Goal: Transaction & Acquisition: Purchase product/service

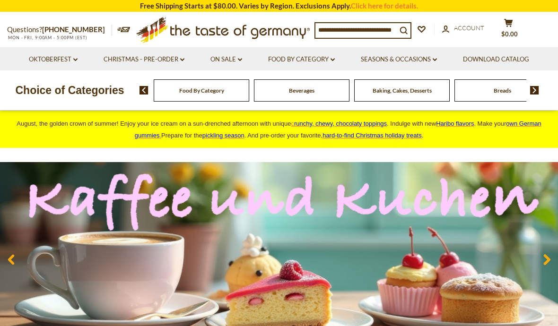
click at [234, 59] on link "On Sale dropdown_arrow" at bounding box center [226, 59] width 32 height 10
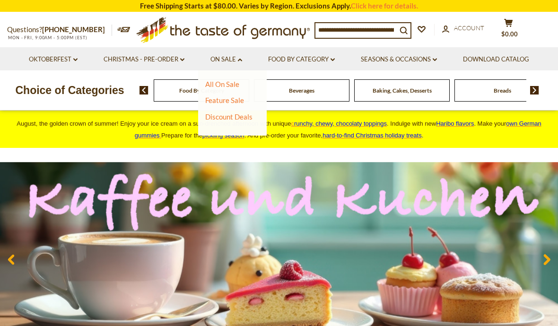
click at [215, 84] on link "All On Sale" at bounding box center [222, 84] width 34 height 9
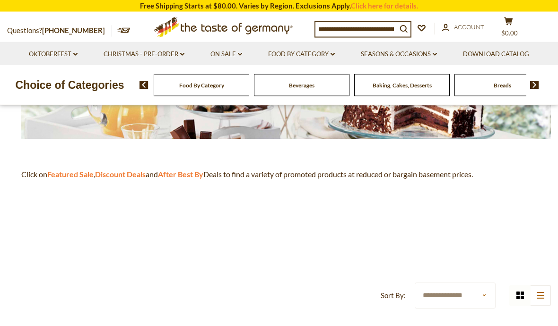
scroll to position [208, 0]
click at [68, 174] on strong "Featured Sale" at bounding box center [70, 174] width 46 height 9
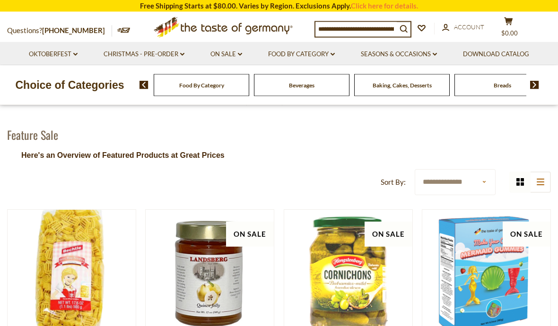
scroll to position [65, 0]
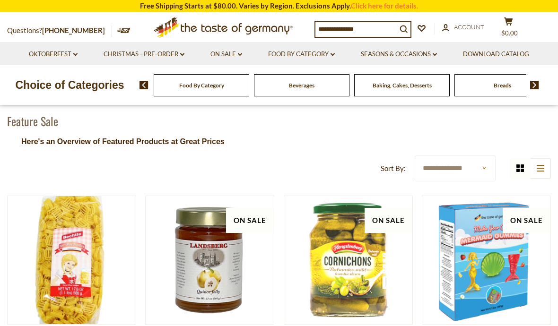
click at [480, 169] on select "**********" at bounding box center [454, 168] width 81 height 26
click at [226, 58] on link "On Sale dropdown_arrow" at bounding box center [226, 54] width 32 height 10
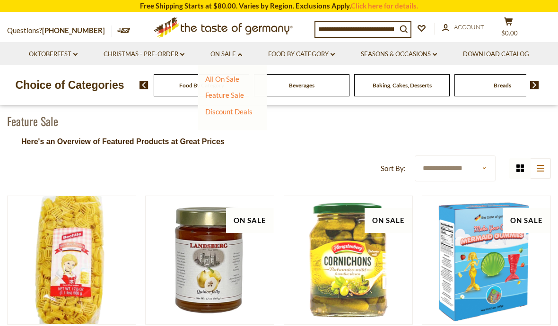
click at [225, 115] on link "Discount Deals" at bounding box center [228, 111] width 47 height 13
click at [236, 128] on link "All Discount Deals" at bounding box center [238, 125] width 57 height 9
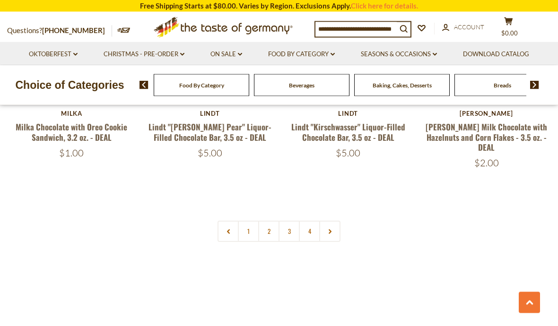
scroll to position [2134, 0]
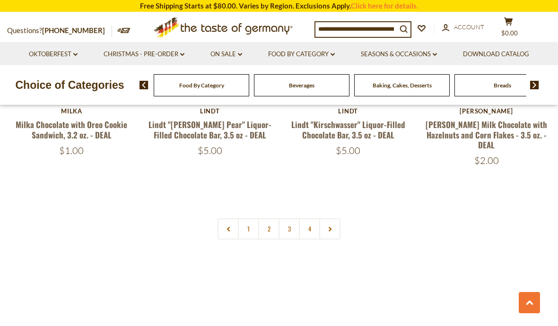
click at [267, 218] on link "2" at bounding box center [268, 228] width 21 height 21
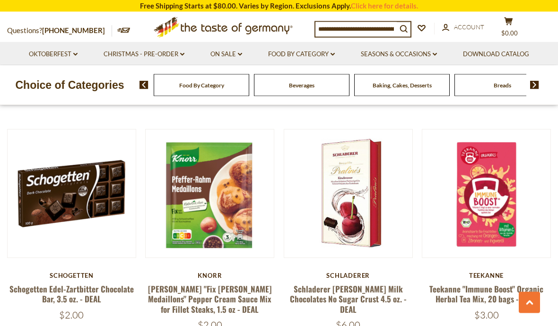
scroll to position [359, 0]
click at [73, 292] on link "Schogetten Edel-Zartbitter Chocolate Bar, 3.5 oz. - DEAL" at bounding box center [71, 294] width 124 height 22
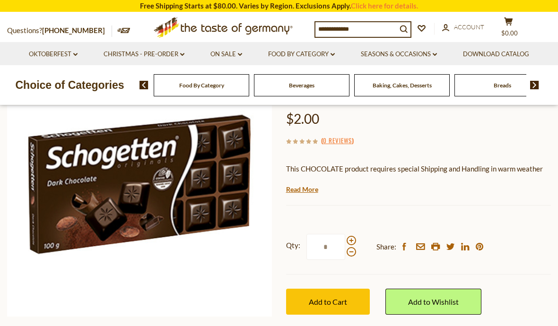
scroll to position [107, 0]
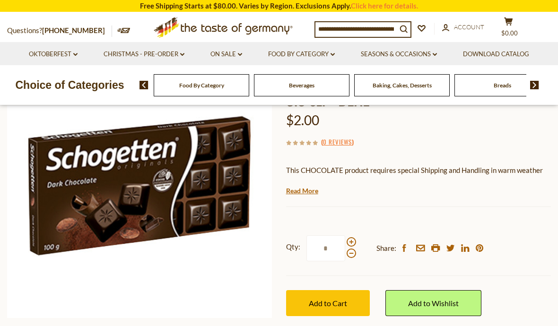
click at [351, 241] on span at bounding box center [350, 241] width 9 height 9
click at [345, 241] on input "*" at bounding box center [325, 248] width 39 height 26
type input "*"
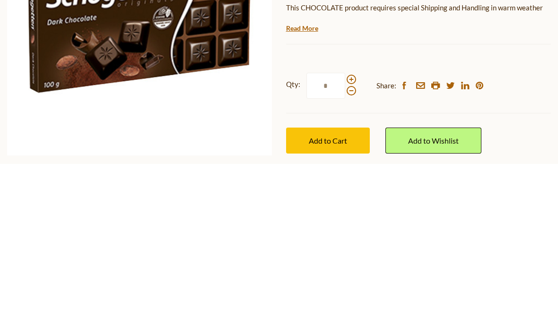
click at [344, 299] on span "Add to Cart" at bounding box center [328, 303] width 38 height 9
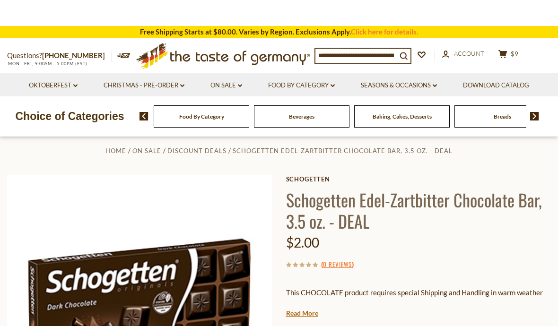
scroll to position [0, 0]
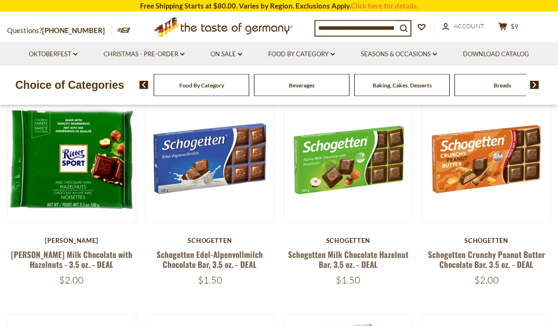
scroll to position [140, 0]
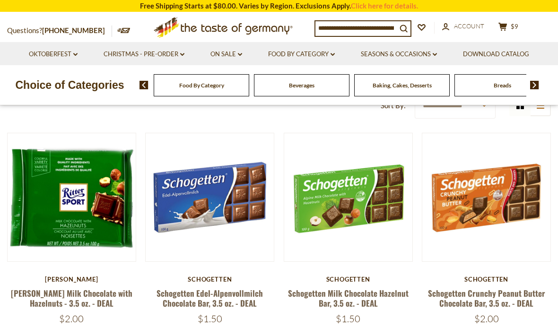
click at [178, 300] on link "Schogetten Edel-Alpenvollmilch Chocolate Bar, 3.5 oz. - DEAL" at bounding box center [209, 298] width 106 height 22
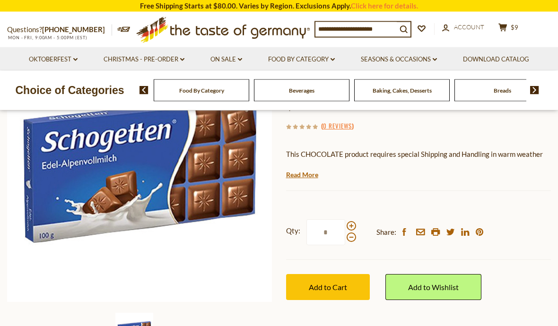
scroll to position [153, 0]
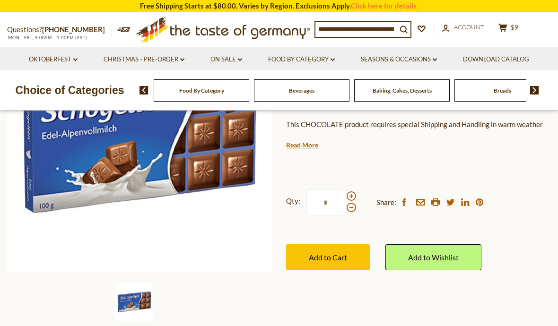
click at [352, 193] on span at bounding box center [350, 195] width 9 height 9
click at [345, 193] on input "*" at bounding box center [325, 202] width 39 height 26
type input "*"
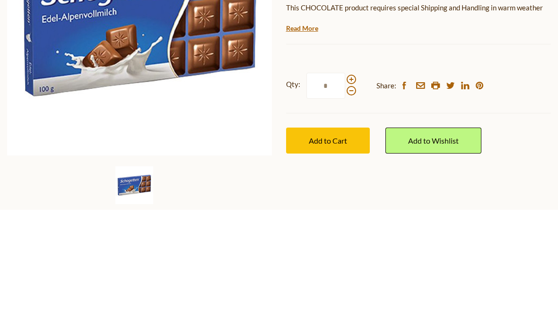
click at [343, 253] on span "Add to Cart" at bounding box center [328, 257] width 38 height 9
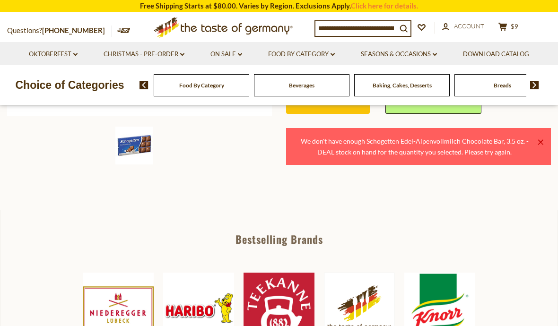
scroll to position [311, 0]
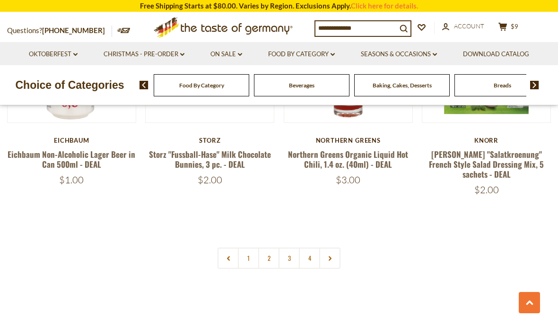
click at [293, 248] on link "3" at bounding box center [288, 258] width 21 height 21
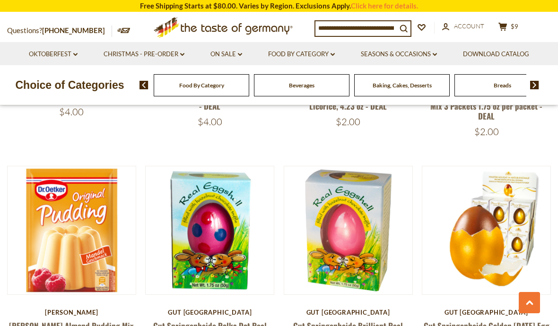
scroll to position [329, 0]
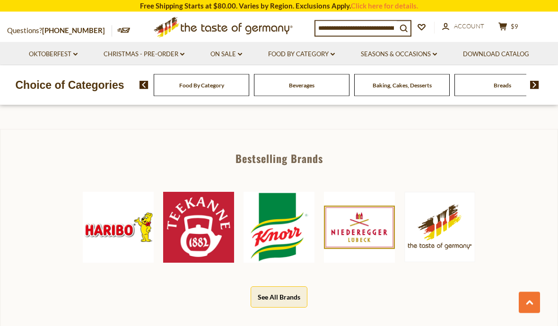
scroll to position [390, 0]
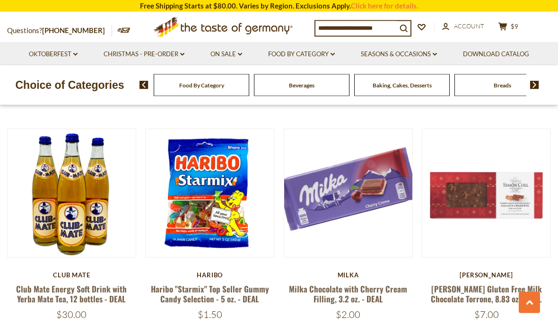
scroll to position [1992, 0]
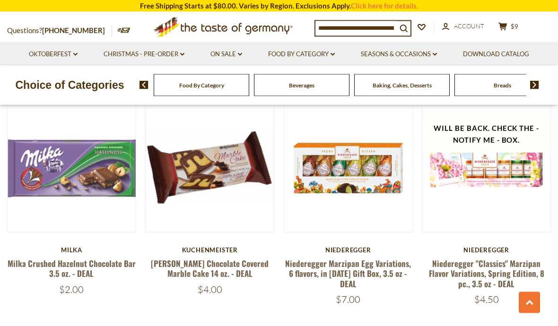
scroll to position [867, 0]
click at [66, 258] on link "Milka Crushed Hazelnut Chocolate Bar 3.5 oz. - DEAL" at bounding box center [72, 269] width 128 height 22
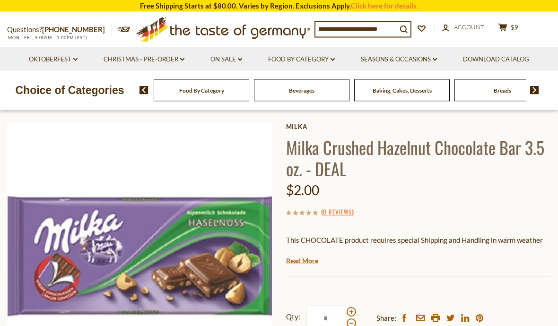
scroll to position [74, 0]
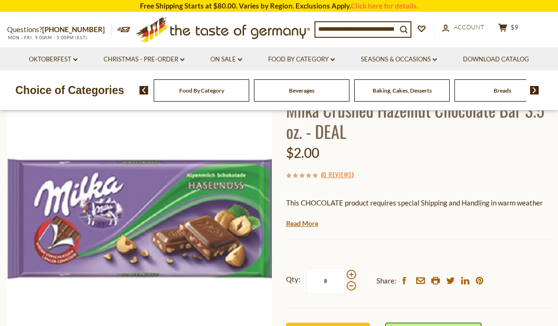
click at [347, 274] on span at bounding box center [350, 274] width 9 height 9
click at [345, 274] on input "*" at bounding box center [325, 281] width 39 height 26
type input "*"
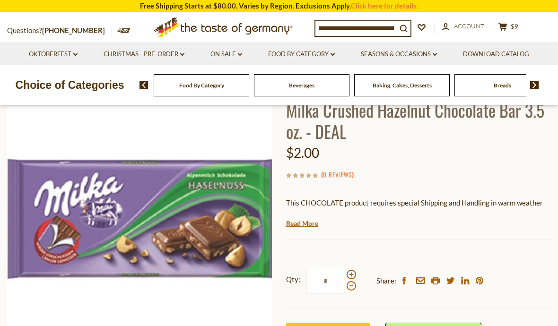
scroll to position [74, 0]
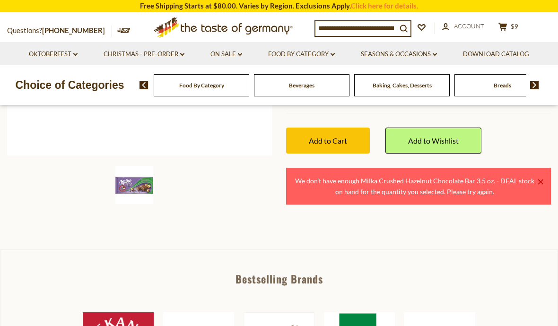
click at [506, 31] on icon at bounding box center [502, 27] width 9 height 8
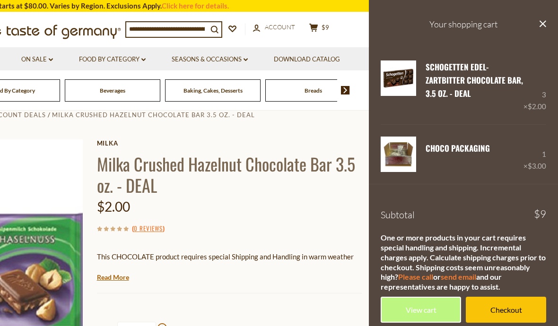
scroll to position [21, 0]
click at [542, 25] on icon at bounding box center [542, 23] width 7 height 7
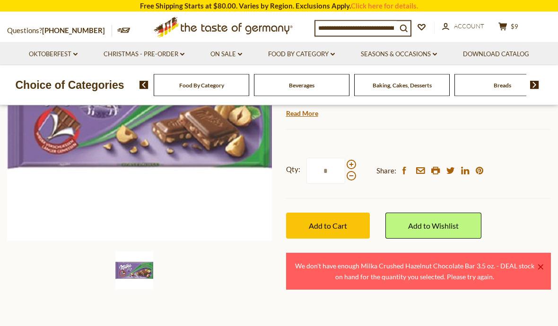
scroll to position [197, 0]
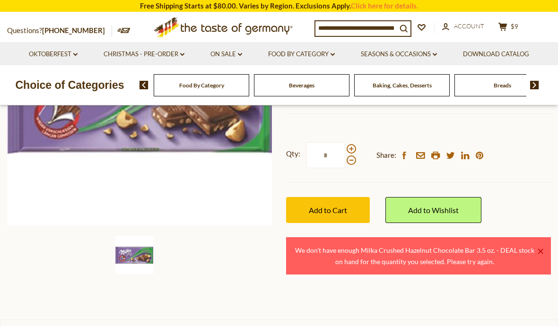
click at [341, 209] on span "Add to Cart" at bounding box center [328, 210] width 38 height 9
click at [504, 33] on button "cart $9" at bounding box center [508, 28] width 28 height 12
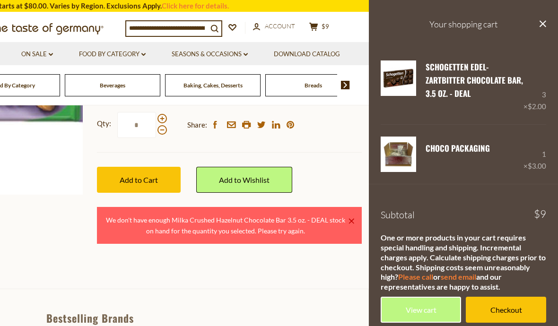
scroll to position [229, 0]
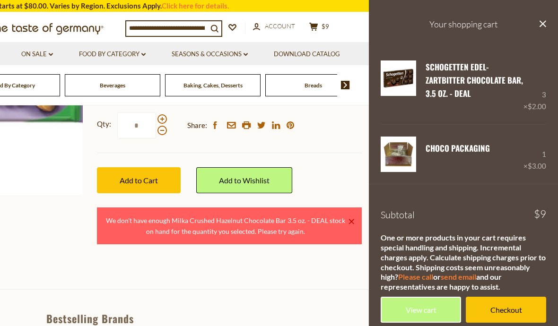
click at [460, 154] on link "CHOCO Packaging" at bounding box center [457, 148] width 64 height 12
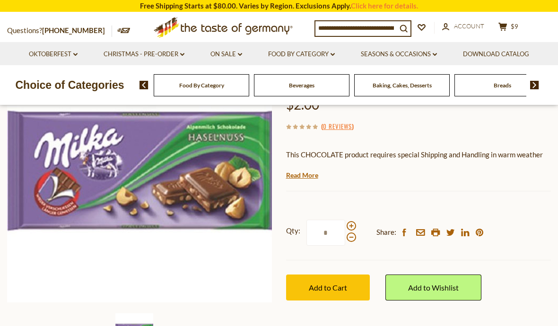
scroll to position [119, 0]
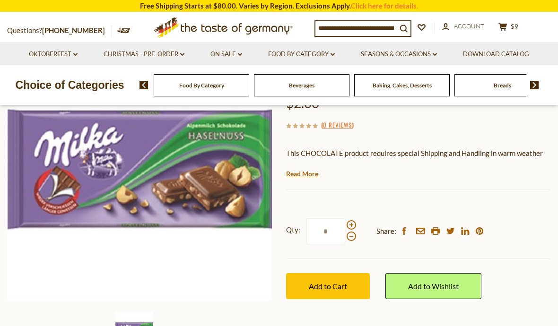
click at [507, 28] on icon "cart" at bounding box center [502, 27] width 9 height 8
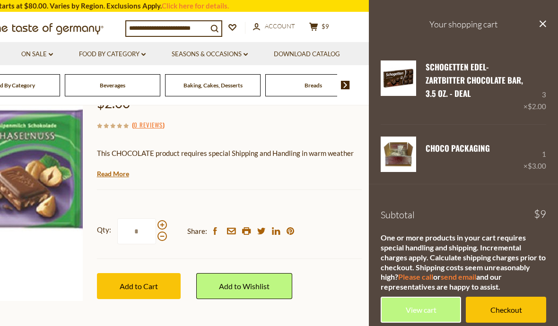
click at [464, 110] on link "Remove" at bounding box center [463, 107] width 29 height 9
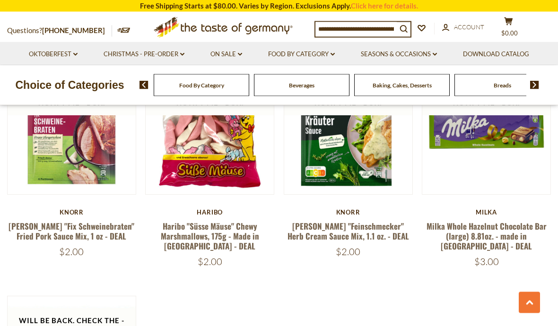
scroll to position [1139, 0]
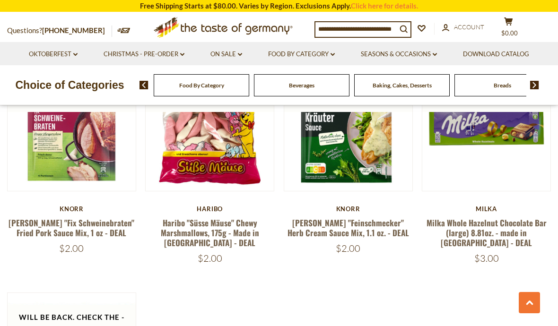
click at [492, 217] on link "Milka Whole Hazelnut Chocolate Bar (large) 8.81oz. - made in [GEOGRAPHIC_DATA] …" at bounding box center [486, 233] width 120 height 32
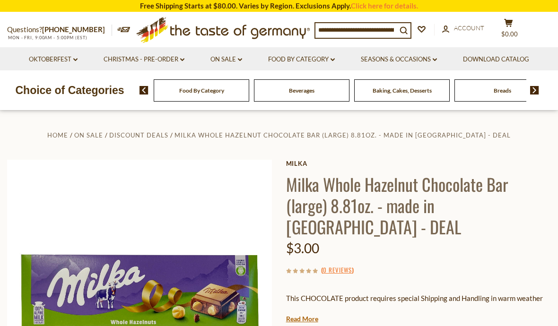
click at [324, 60] on link "Food By Category dropdown_arrow" at bounding box center [301, 59] width 67 height 10
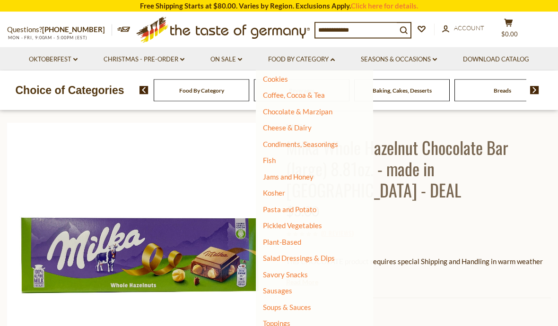
scroll to position [37, 0]
click at [304, 222] on link "Pickled Vegetables" at bounding box center [292, 225] width 59 height 9
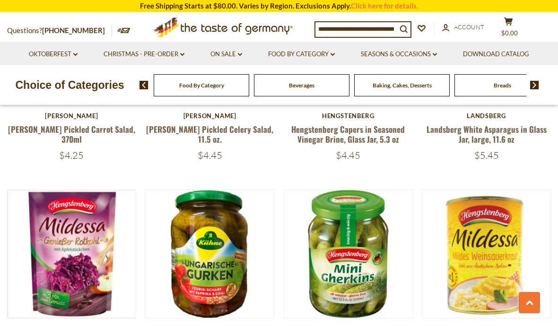
scroll to position [1983, 0]
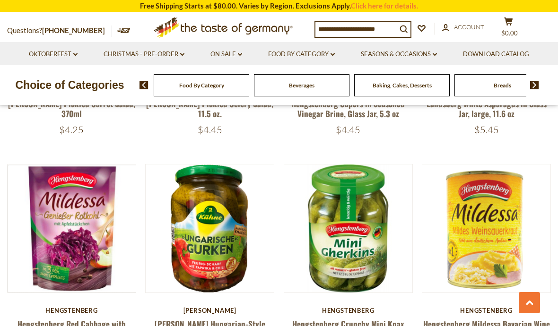
click at [60, 318] on link "Hengstenberg Red Cabbage with Apples in Pouch 14 oz" at bounding box center [71, 329] width 108 height 22
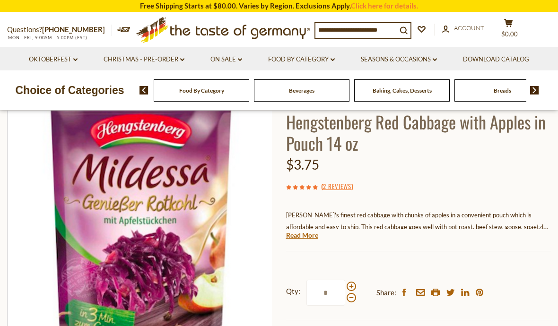
scroll to position [72, 0]
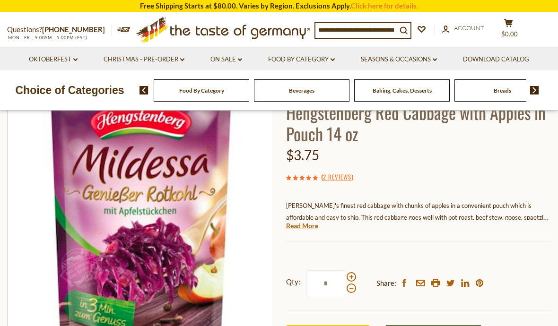
click at [351, 275] on span at bounding box center [350, 276] width 9 height 9
click at [345, 275] on input "*" at bounding box center [325, 283] width 39 height 26
type input "*"
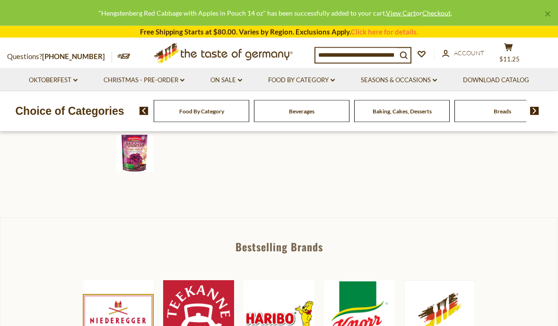
scroll to position [301, 0]
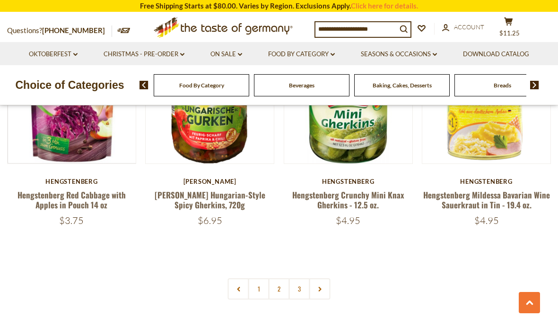
click at [281, 278] on link "2" at bounding box center [278, 288] width 21 height 21
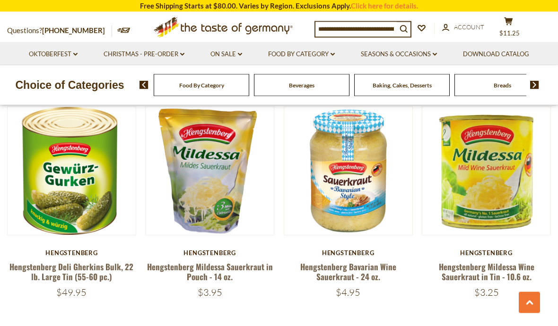
scroll to position [683, 0]
click at [173, 268] on link "Hengstenberg Mildessa Sauerkraut in Pouch - 14 oz." at bounding box center [210, 272] width 126 height 22
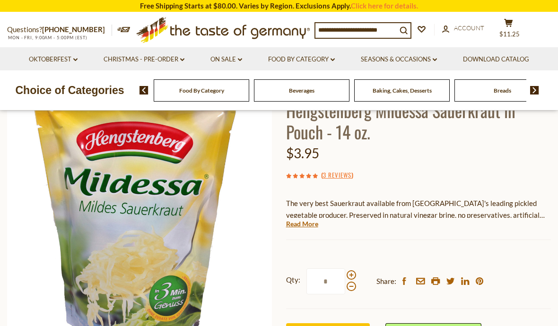
scroll to position [87, 0]
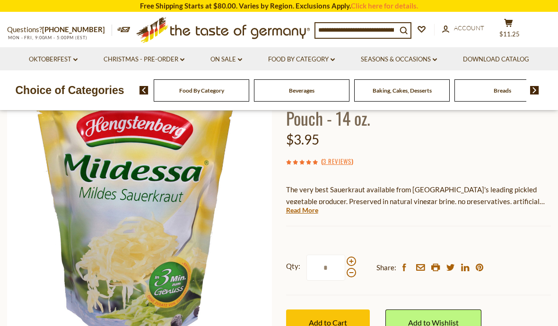
click at [352, 257] on span at bounding box center [350, 261] width 9 height 9
click at [345, 255] on input "*" at bounding box center [325, 268] width 39 height 26
type input "*"
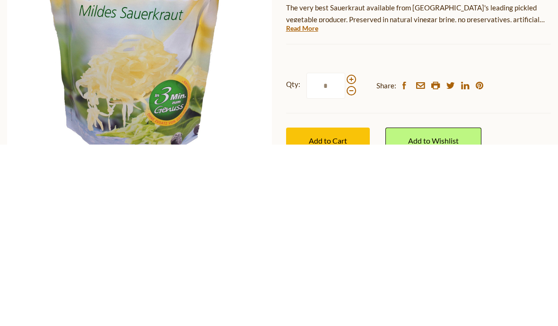
click at [336, 310] on button "Add to Cart" at bounding box center [328, 323] width 84 height 26
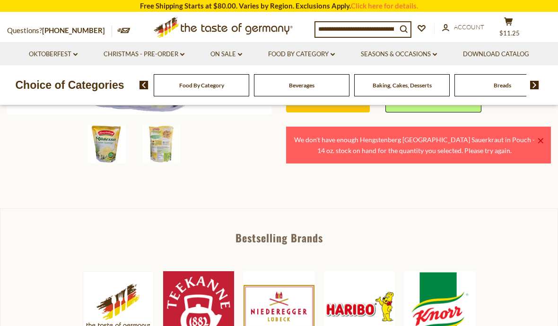
scroll to position [311, 0]
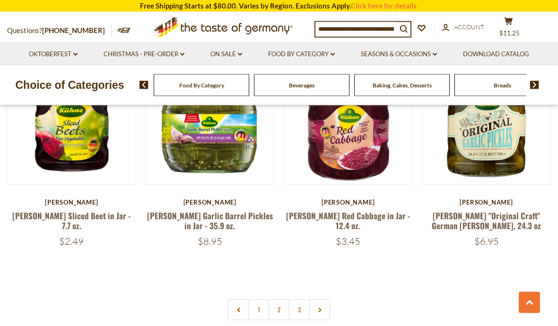
scroll to position [2089, 0]
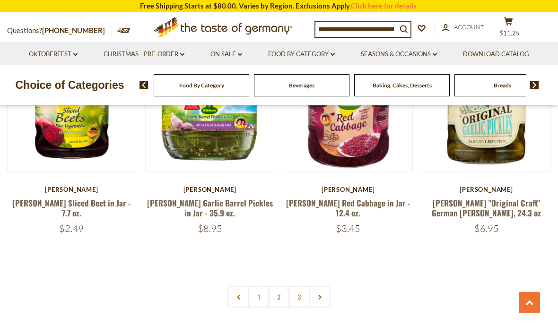
click at [304, 286] on link "3" at bounding box center [299, 296] width 21 height 21
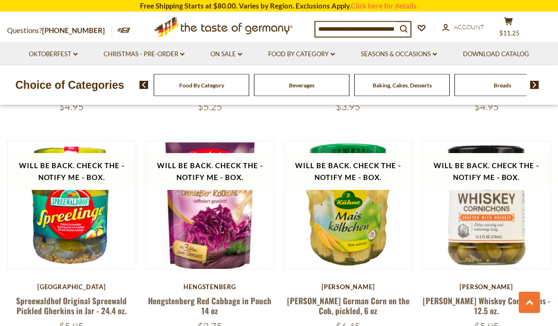
scroll to position [651, 0]
click at [177, 301] on link "Hengstenberg Red Cabbage in Pouch 14 oz" at bounding box center [209, 306] width 123 height 22
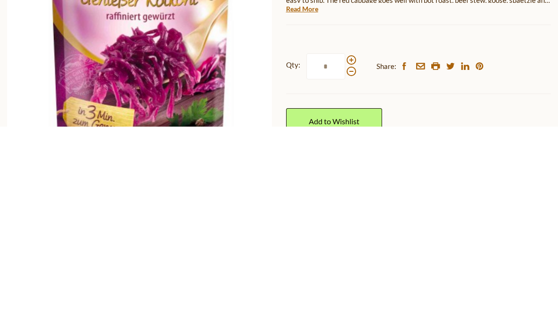
click at [350, 255] on span at bounding box center [350, 259] width 9 height 9
click at [345, 253] on input "*" at bounding box center [325, 266] width 39 height 26
type input "*"
click at [342, 308] on link "Add to Wishlist" at bounding box center [334, 321] width 96 height 26
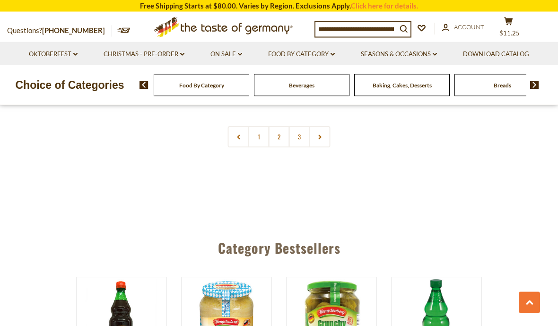
scroll to position [1333, 0]
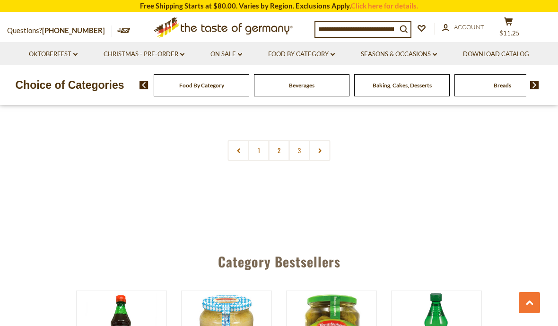
click at [261, 150] on link "1" at bounding box center [258, 150] width 21 height 21
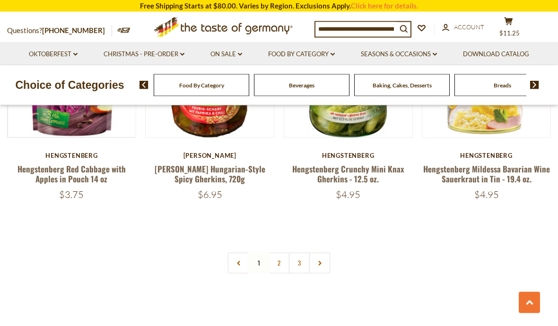
scroll to position [2136, 0]
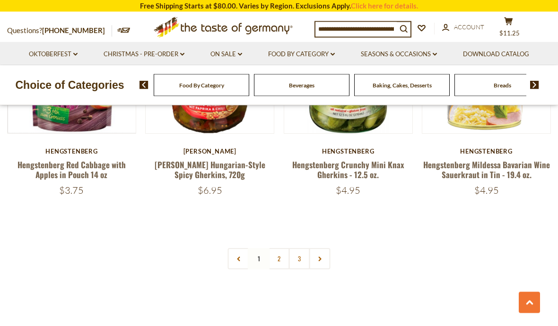
click at [284, 249] on link "2" at bounding box center [278, 259] width 21 height 21
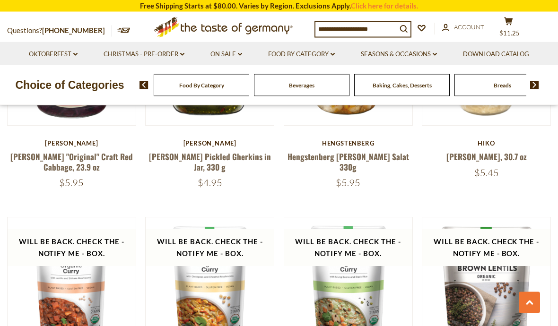
scroll to position [1453, 0]
click at [291, 53] on link "Food By Category dropdown_arrow" at bounding box center [301, 54] width 67 height 10
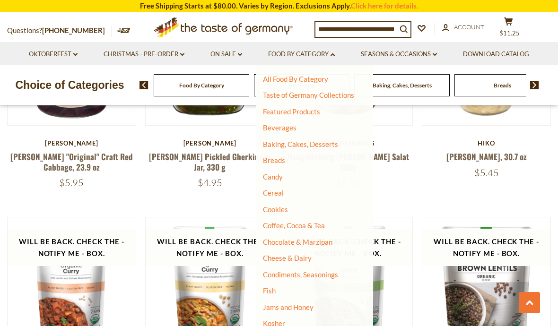
click at [314, 271] on link "Condiments, Seasonings" at bounding box center [300, 274] width 75 height 9
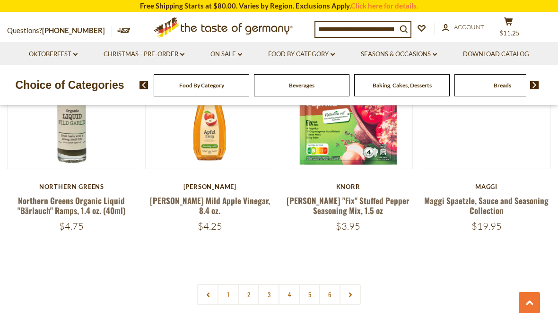
scroll to position [2132, 0]
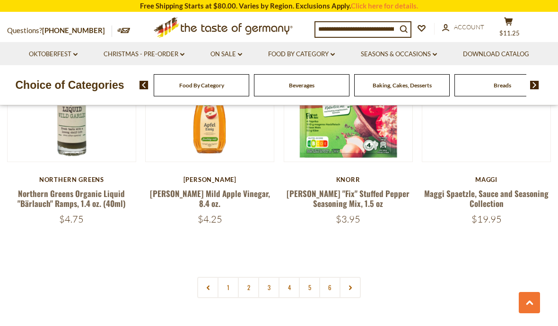
click at [249, 277] on link "2" at bounding box center [248, 287] width 21 height 21
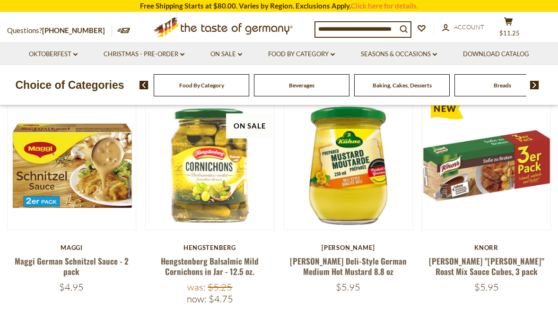
scroll to position [254, 0]
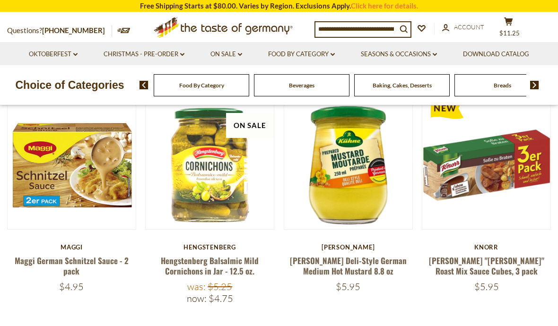
click at [68, 266] on link "Maggi German Schnitzel Sauce - 2 pack" at bounding box center [72, 266] width 114 height 22
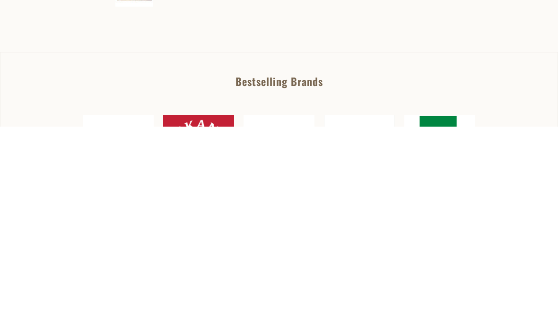
click at [327, 118] on span "Add to Cart" at bounding box center [328, 121] width 38 height 9
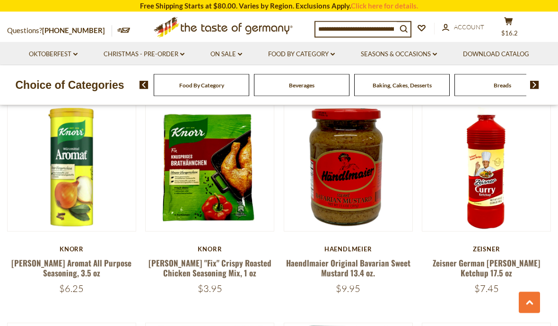
scroll to position [1370, 0]
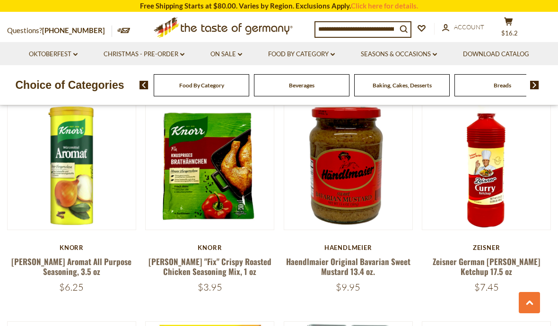
click at [359, 256] on link "Haendlmaier Original Bavarian Sweet Mustard 13.4 oz." at bounding box center [348, 267] width 124 height 22
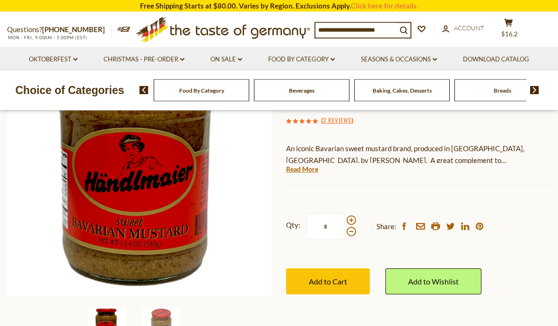
scroll to position [129, 0]
click at [346, 281] on span "Add to Cart" at bounding box center [328, 281] width 38 height 9
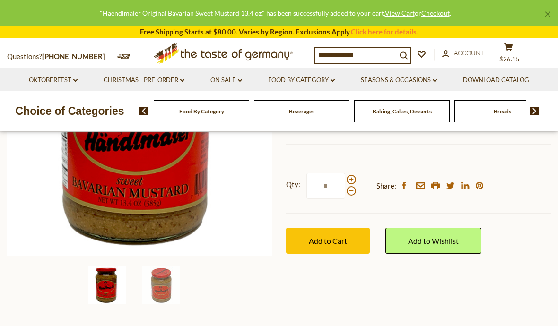
scroll to position [170, 0]
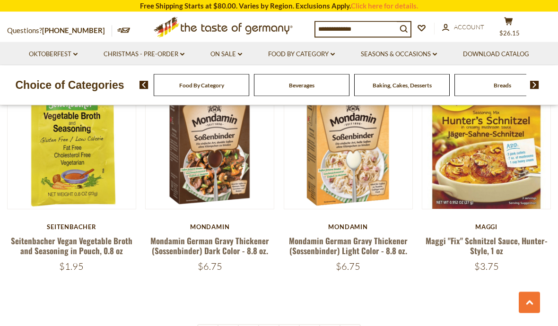
scroll to position [2054, 0]
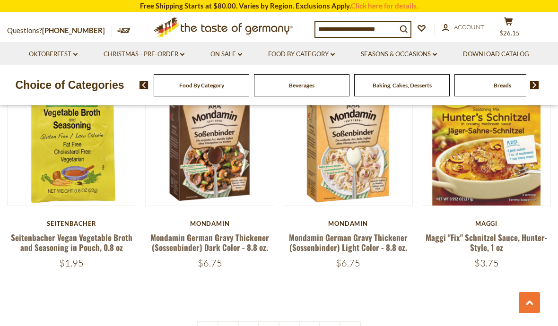
click at [276, 321] on link "3" at bounding box center [268, 331] width 21 height 21
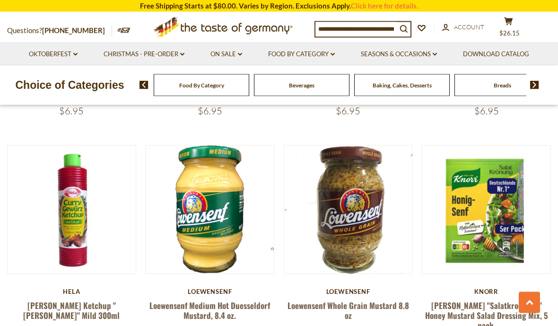
scroll to position [1548, 0]
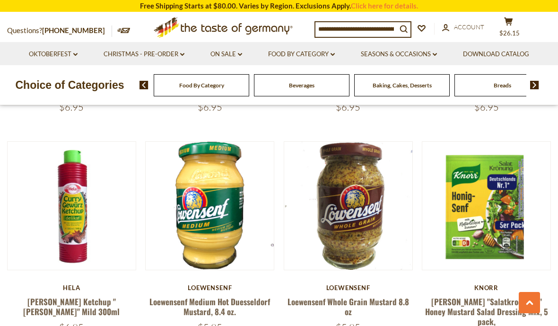
click at [174, 296] on link "Loewensenf Medium Hot Duesseldorf Mustard, 8.4 oz." at bounding box center [209, 307] width 120 height 22
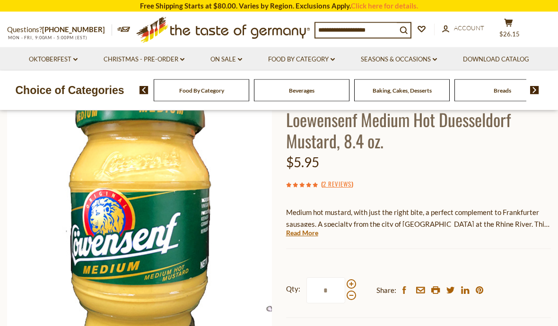
scroll to position [90, 0]
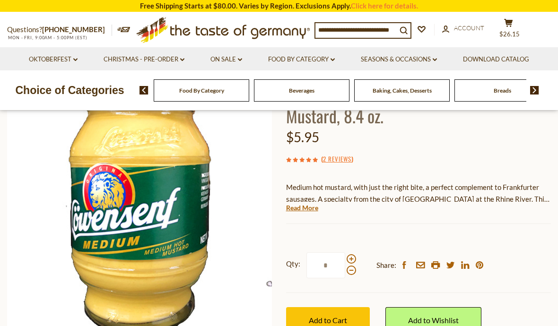
click at [351, 255] on span at bounding box center [350, 258] width 9 height 9
click at [345, 255] on input "*" at bounding box center [325, 265] width 39 height 26
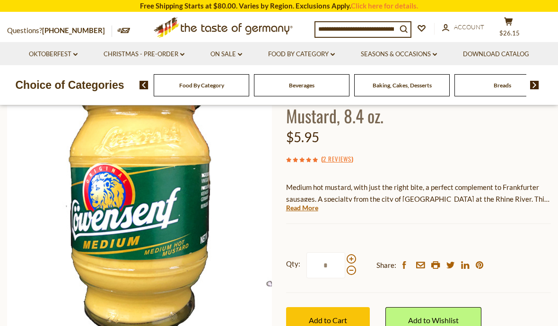
scroll to position [89, 0]
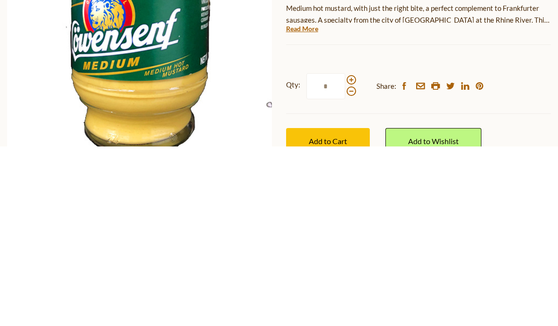
click at [351, 266] on span at bounding box center [350, 270] width 9 height 9
click at [345, 253] on input "*" at bounding box center [325, 266] width 39 height 26
click at [350, 255] on span at bounding box center [350, 259] width 9 height 9
click at [345, 253] on input "*" at bounding box center [325, 266] width 39 height 26
type input "*"
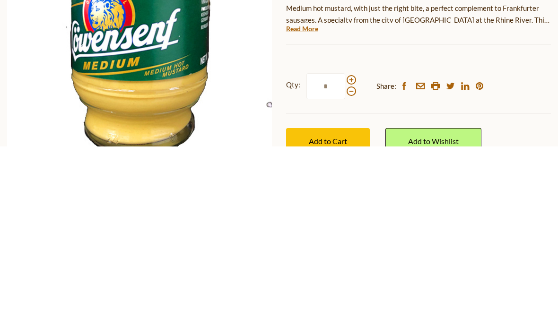
type input "*"
click at [330, 316] on span "Add to Cart" at bounding box center [328, 320] width 38 height 9
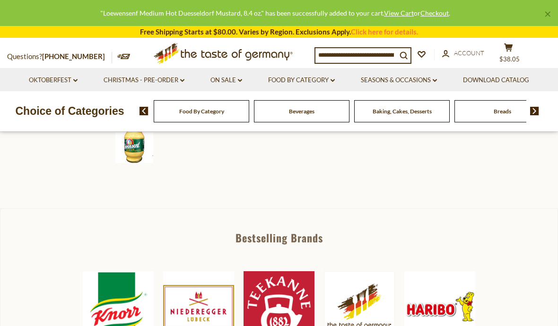
scroll to position [311, 0]
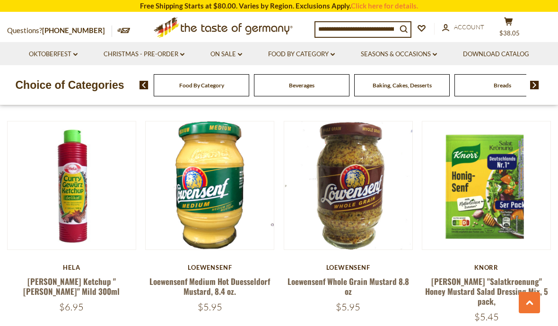
scroll to position [1573, 0]
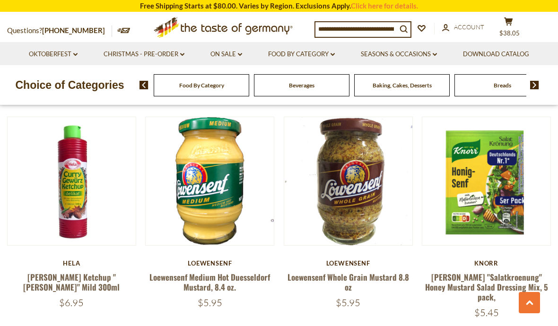
click at [366, 271] on link "Loewensenf Whole Grain Mustard 8.8 oz" at bounding box center [347, 282] width 121 height 22
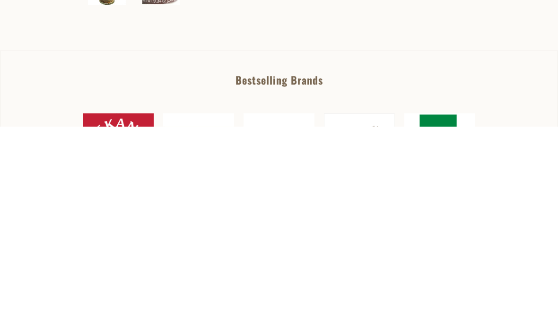
click at [350, 56] on span at bounding box center [350, 58] width 9 height 9
click at [345, 56] on input "*" at bounding box center [325, 65] width 39 height 26
type input "*"
click at [336, 120] on span "Add to Cart" at bounding box center [328, 119] width 38 height 9
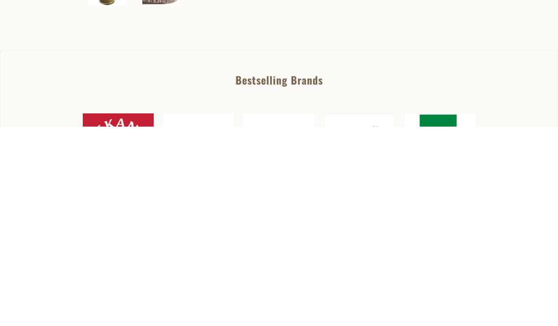
scroll to position [269, 0]
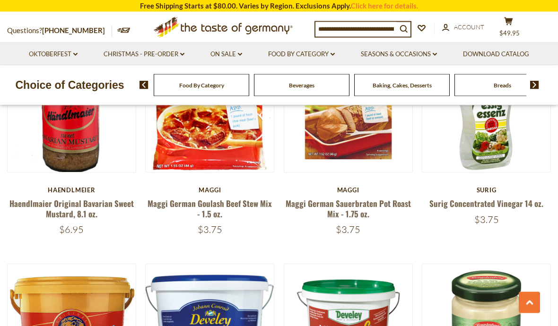
scroll to position [1876, 0]
click at [64, 198] on link "Haendlmaier Original Bavarian Sweet Mustard, 8.1 oz." at bounding box center [71, 209] width 124 height 22
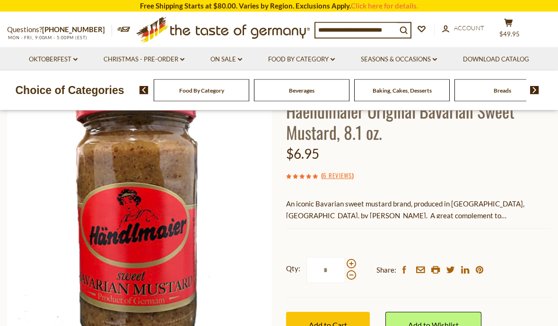
scroll to position [105, 0]
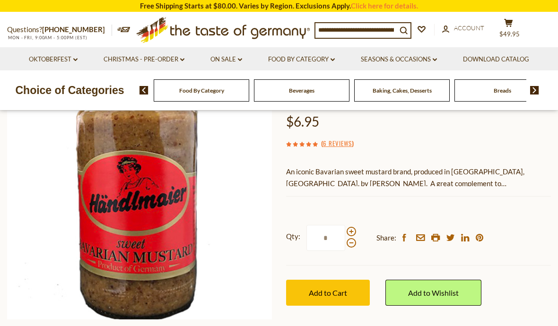
click at [335, 238] on input "*" at bounding box center [325, 238] width 39 height 26
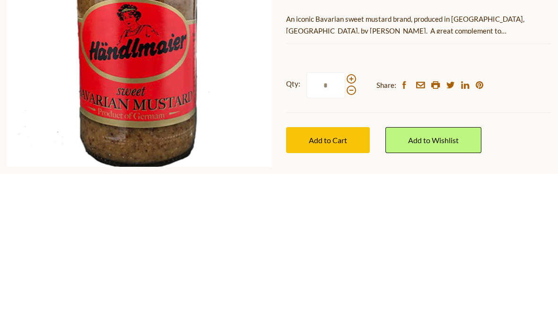
type input "*"
click at [335, 288] on span "Add to Cart" at bounding box center [328, 292] width 38 height 9
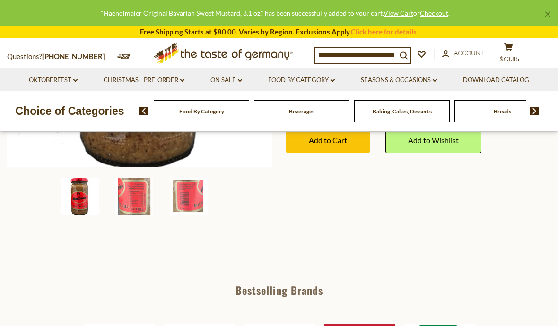
click at [31, 9] on div ""Haendlmaier Original Bavarian Sweet Mustard, 8.1 oz." has been successfully ad…" at bounding box center [275, 13] width 535 height 11
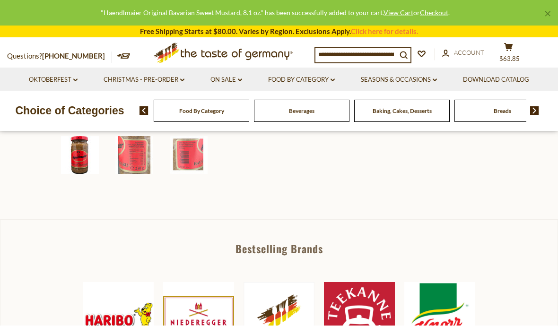
scroll to position [300, 0]
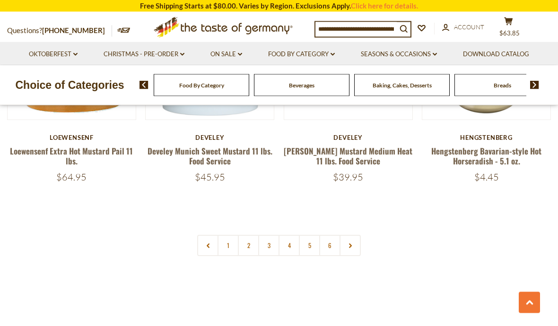
scroll to position [2152, 0]
click at [288, 235] on link "4" at bounding box center [288, 245] width 21 height 21
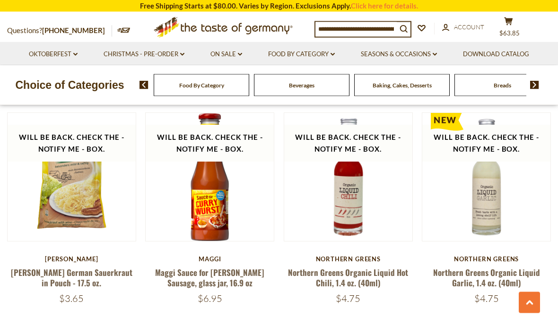
scroll to position [1807, 0]
click at [68, 267] on link "[PERSON_NAME] German Sauerkraut in Pouch - 17.5 oz." at bounding box center [71, 278] width 121 height 22
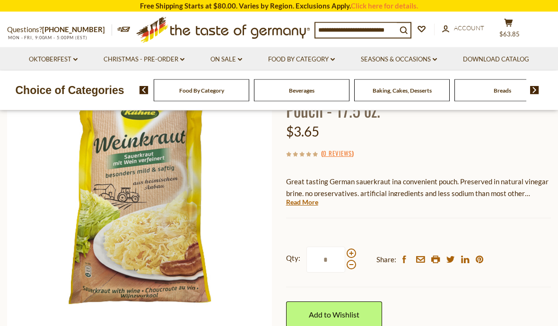
scroll to position [100, 0]
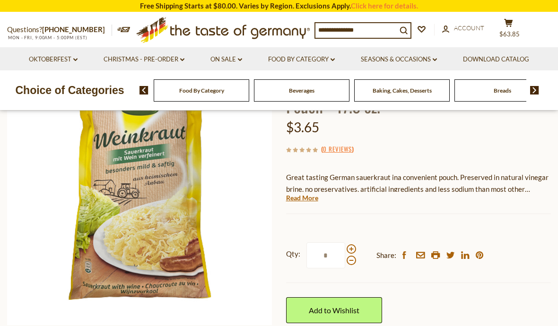
click at [351, 249] on span at bounding box center [350, 248] width 9 height 9
click at [345, 249] on input "*" at bounding box center [325, 255] width 39 height 26
type input "*"
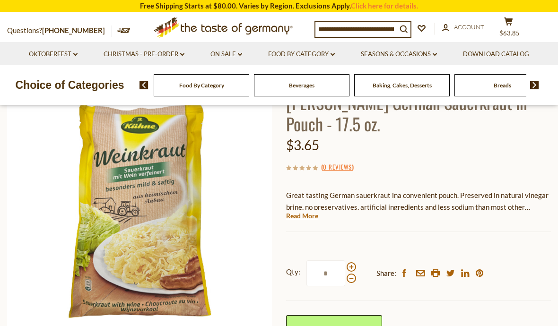
scroll to position [25, 0]
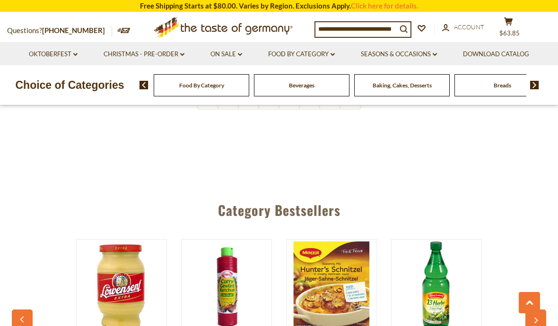
scroll to position [2312, 0]
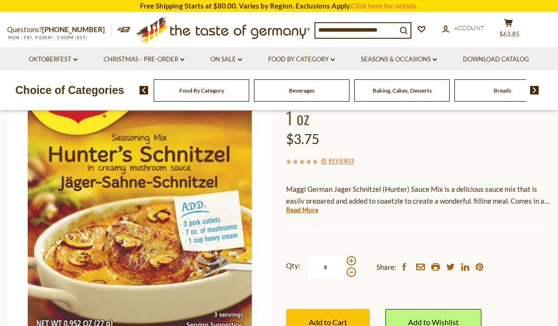
scroll to position [103, 0]
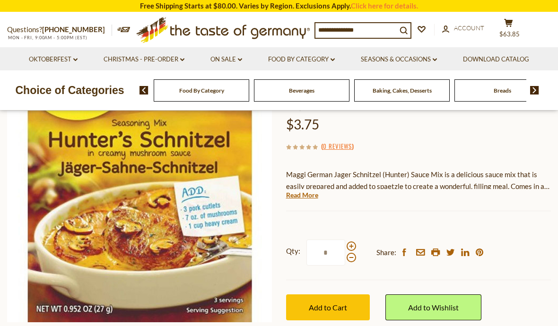
click at [351, 245] on span at bounding box center [350, 245] width 9 height 9
click at [345, 245] on input "*" at bounding box center [325, 253] width 39 height 26
type input "*"
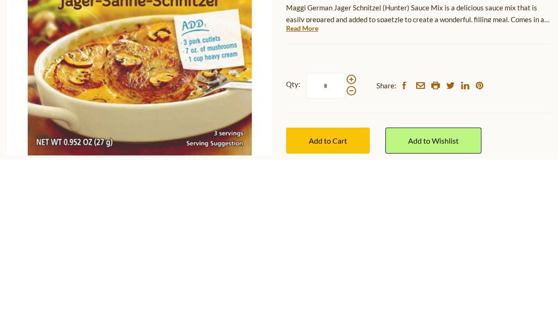
click at [332, 303] on span "Add to Cart" at bounding box center [328, 307] width 38 height 9
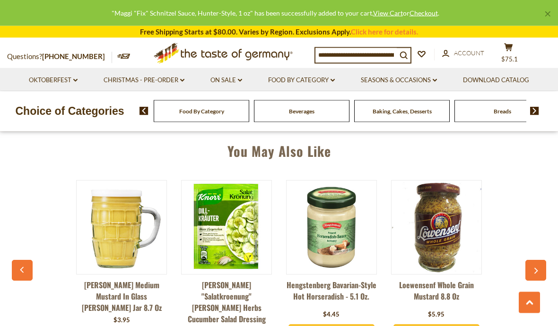
scroll to position [644, 0]
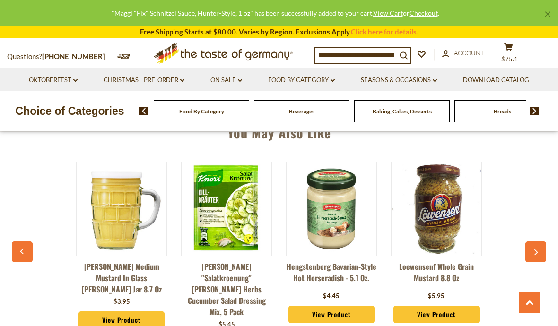
click at [533, 249] on icon "button" at bounding box center [535, 252] width 6 height 7
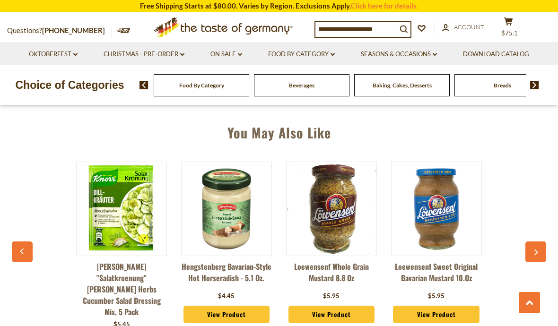
click at [533, 241] on button "button" at bounding box center [535, 251] width 21 height 21
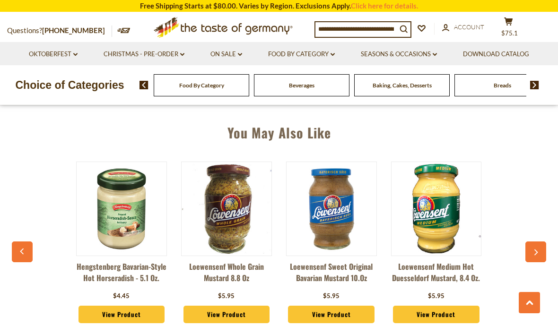
click at [533, 241] on button "button" at bounding box center [535, 251] width 21 height 21
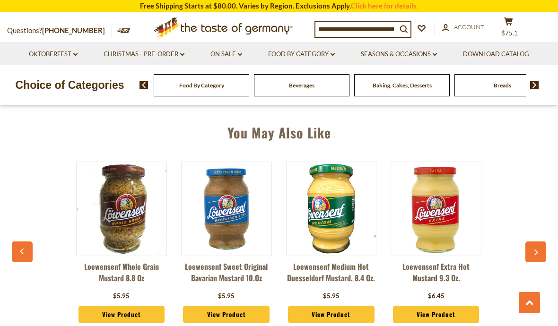
click at [533, 241] on button "button" at bounding box center [535, 251] width 21 height 21
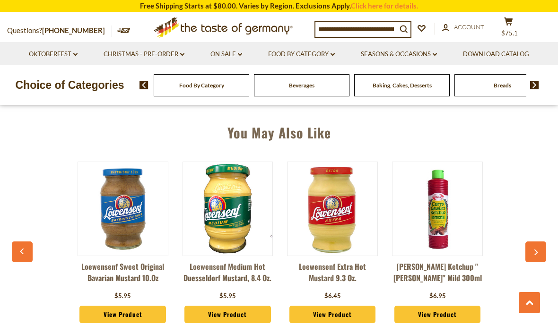
scroll to position [0, 420]
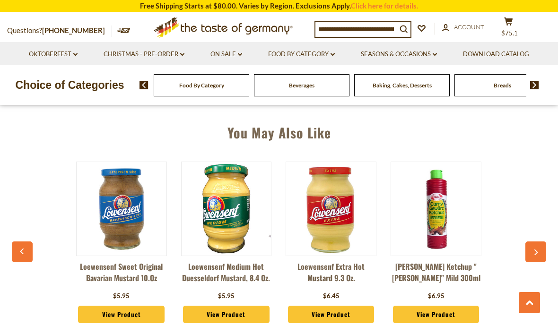
click at [533, 241] on button "button" at bounding box center [535, 251] width 21 height 21
click at [536, 241] on button "button" at bounding box center [535, 251] width 21 height 21
click at [534, 249] on icon "button" at bounding box center [535, 252] width 6 height 7
click at [535, 249] on icon "button" at bounding box center [536, 252] width 4 height 6
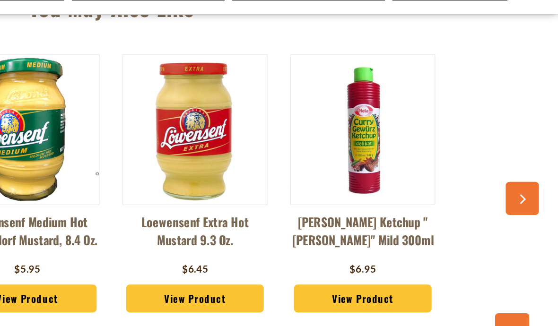
click at [525, 210] on button "button" at bounding box center [535, 220] width 21 height 21
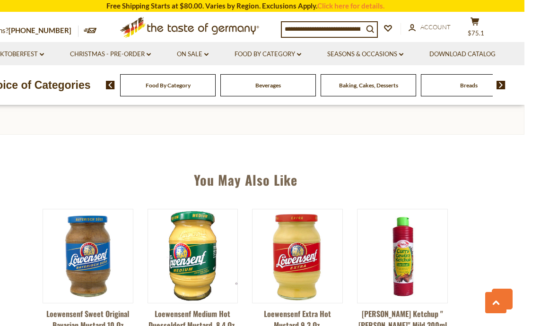
scroll to position [658, 0]
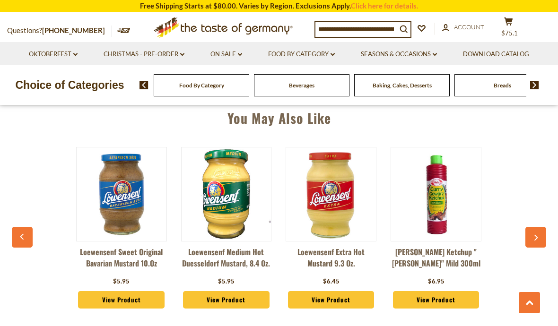
click at [26, 230] on button "button" at bounding box center [22, 237] width 21 height 21
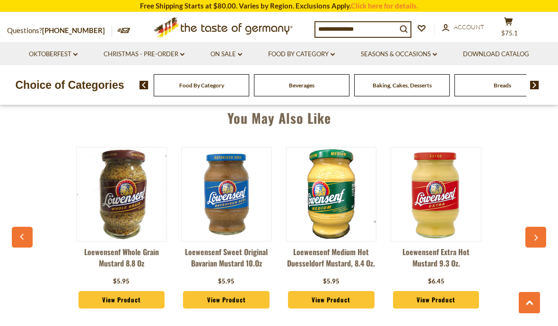
click at [22, 231] on button "button" at bounding box center [22, 237] width 21 height 21
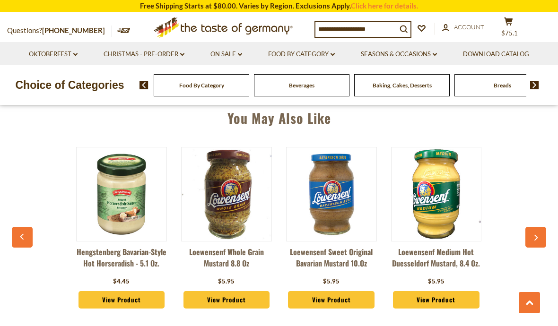
click at [22, 233] on icon "button" at bounding box center [22, 236] width 6 height 7
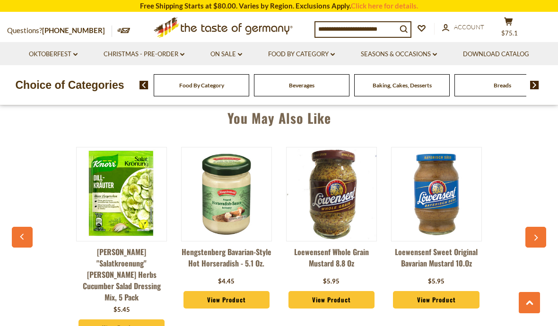
click at [24, 233] on icon "button" at bounding box center [22, 236] width 6 height 7
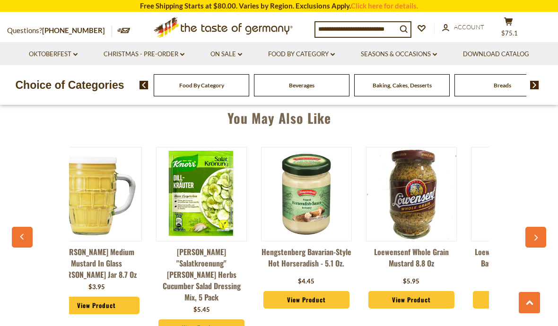
scroll to position [0, 0]
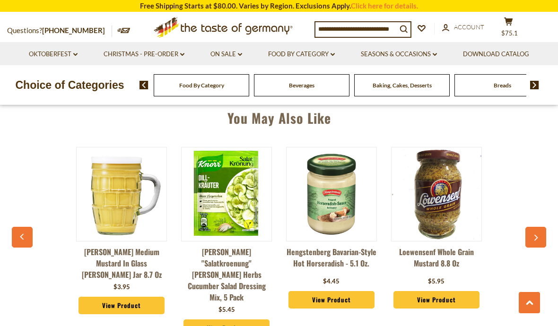
click at [25, 233] on icon "button" at bounding box center [22, 236] width 6 height 7
click at [24, 233] on icon "button" at bounding box center [22, 236] width 6 height 7
click at [23, 233] on icon "button" at bounding box center [22, 236] width 6 height 7
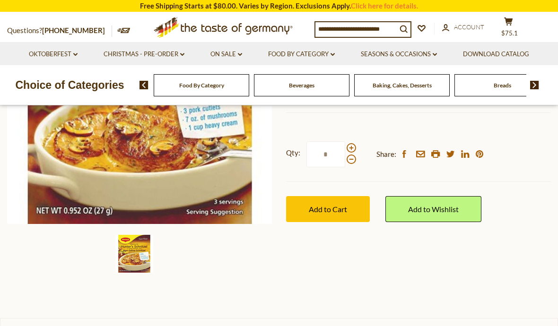
scroll to position [194, 0]
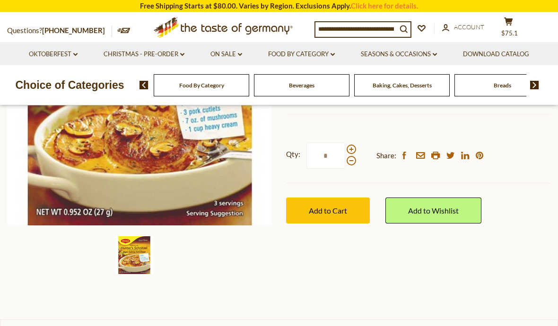
click at [319, 54] on link "Food By Category dropdown_arrow" at bounding box center [301, 54] width 67 height 10
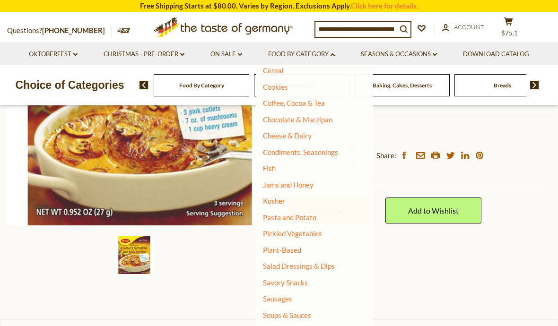
scroll to position [124, 0]
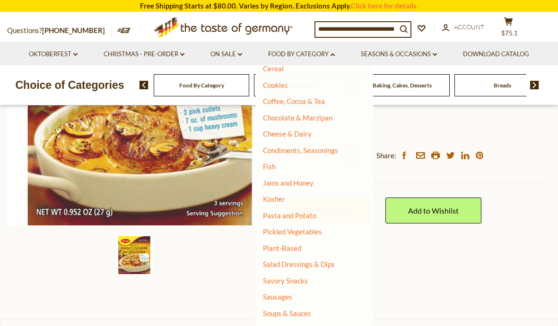
click at [301, 211] on link "Pasta and Potato" at bounding box center [289, 215] width 53 height 9
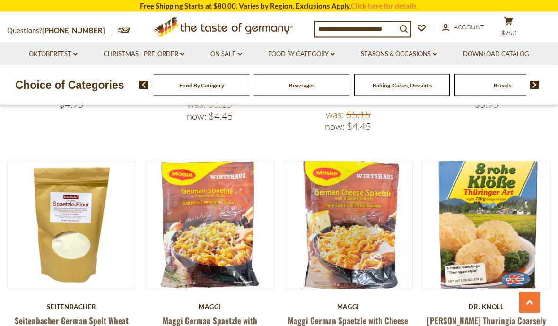
scroll to position [1337, 0]
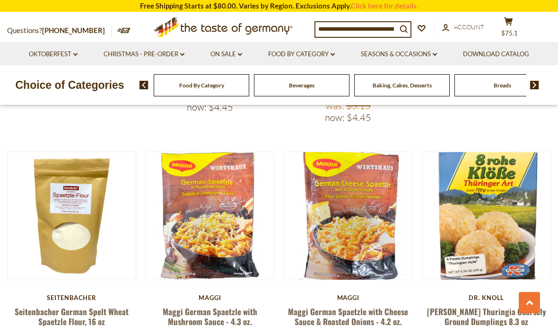
click at [181, 306] on link "Maggi German Spaetzle with Mushroom Sauce - 4.3 oz." at bounding box center [210, 317] width 95 height 22
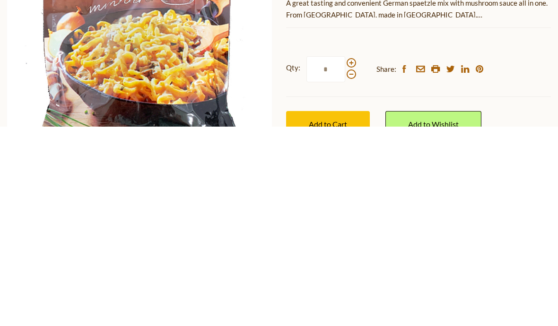
click at [352, 258] on span at bounding box center [350, 262] width 9 height 9
click at [345, 256] on input "*" at bounding box center [325, 269] width 39 height 26
type input "*"
click at [337, 319] on span "Add to Cart" at bounding box center [328, 323] width 38 height 9
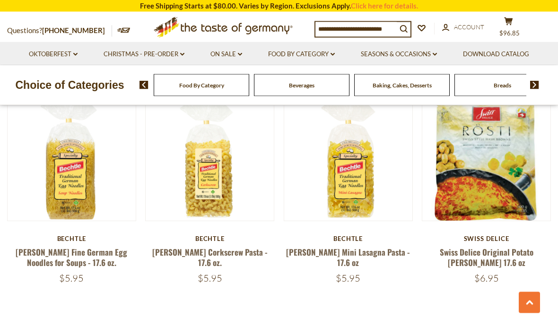
scroll to position [2063, 0]
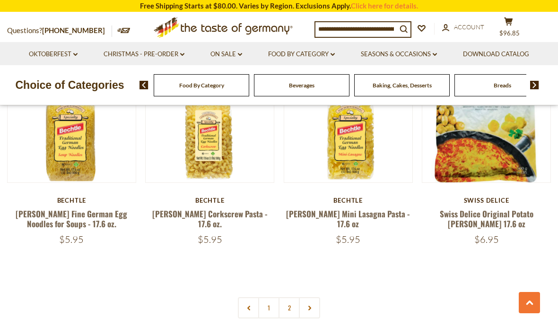
scroll to position [2110, 0]
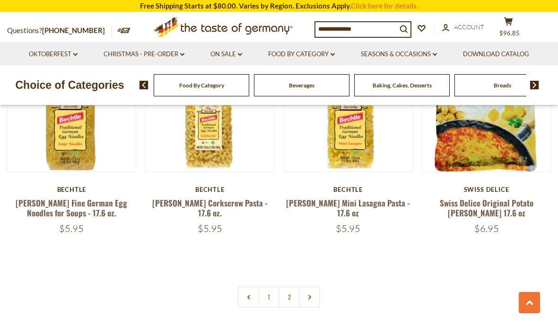
click at [292, 286] on link "2" at bounding box center [288, 296] width 21 height 21
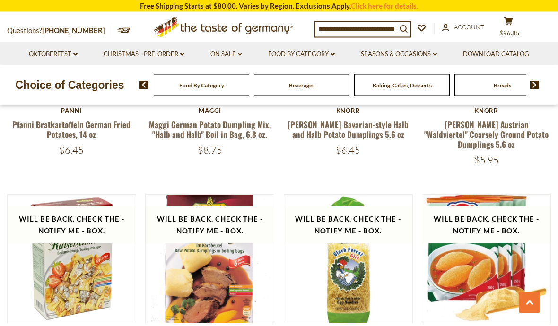
scroll to position [1065, 0]
click at [326, 53] on link "Food By Category dropdown_arrow" at bounding box center [301, 54] width 67 height 10
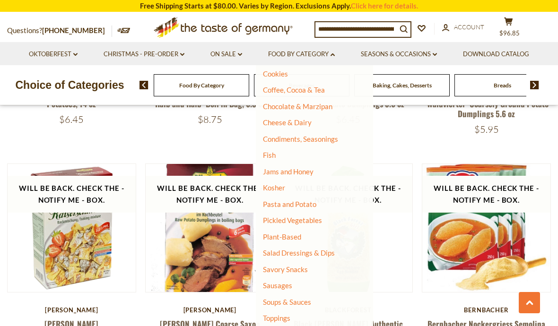
scroll to position [1099, 0]
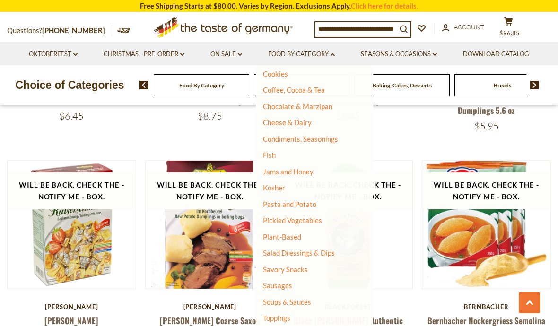
click at [298, 171] on link "Jams and Honey" at bounding box center [288, 171] width 51 height 9
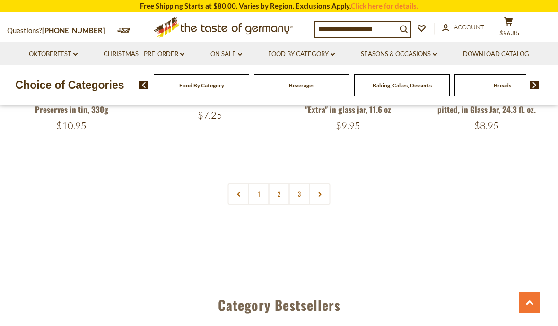
scroll to position [2202, 0]
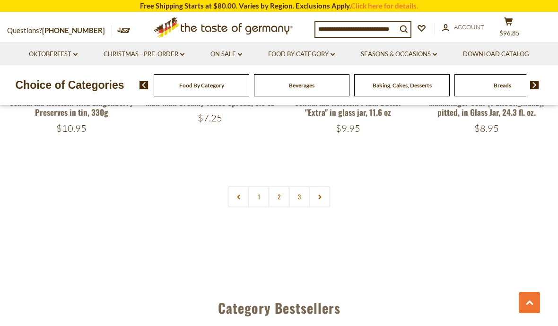
click at [278, 186] on link "2" at bounding box center [278, 196] width 21 height 21
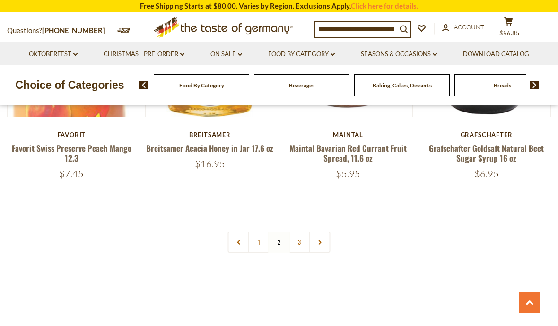
scroll to position [2150, 0]
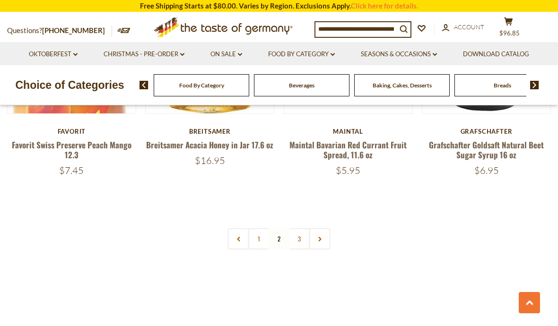
click at [301, 237] on link "3" at bounding box center [299, 238] width 21 height 21
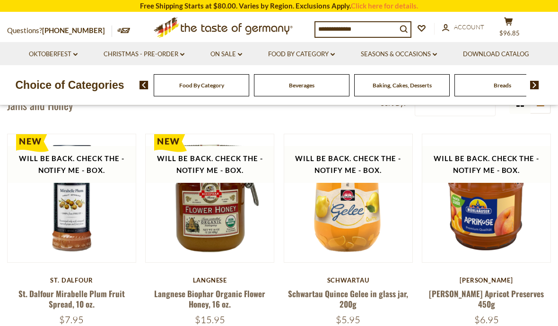
scroll to position [201, 0]
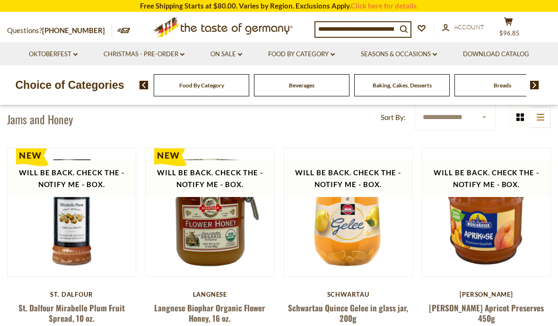
click at [331, 55] on link "Food By Category dropdown_arrow" at bounding box center [301, 54] width 67 height 10
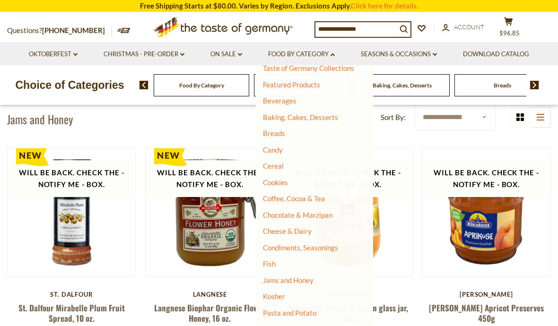
scroll to position [26, 0]
click at [275, 260] on link "Fish" at bounding box center [269, 264] width 13 height 9
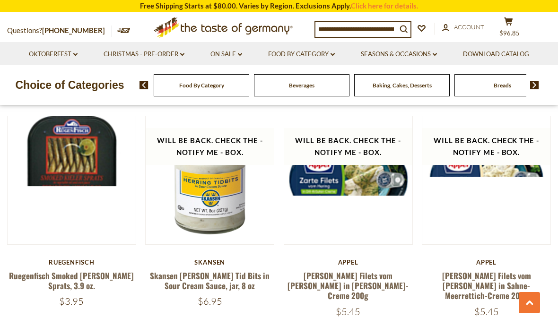
scroll to position [1575, 0]
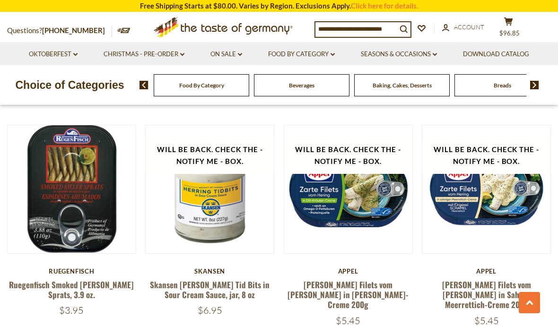
click at [331, 58] on link "Food By Category dropdown_arrow" at bounding box center [301, 54] width 67 height 10
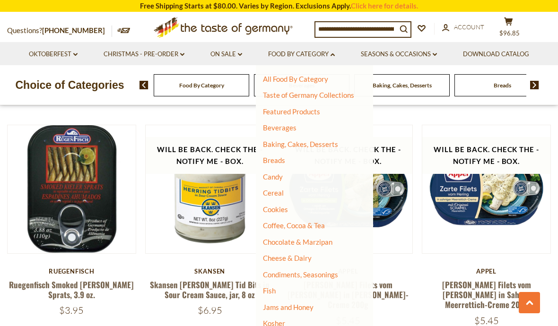
scroll to position [0, 0]
click at [322, 238] on link "Chocolate & Marzipan" at bounding box center [297, 242] width 69 height 9
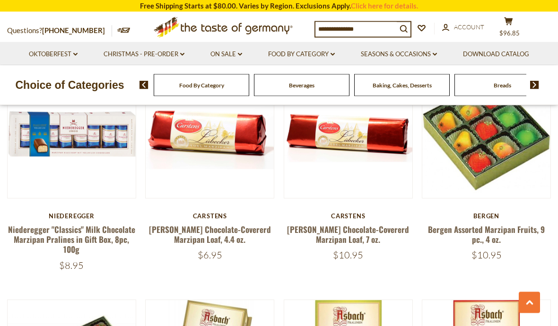
scroll to position [1861, 0]
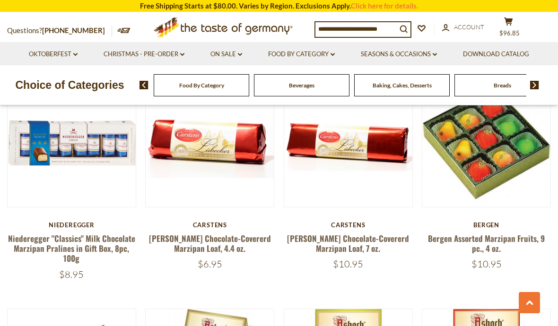
click at [328, 58] on link "Food By Category dropdown_arrow" at bounding box center [301, 54] width 67 height 10
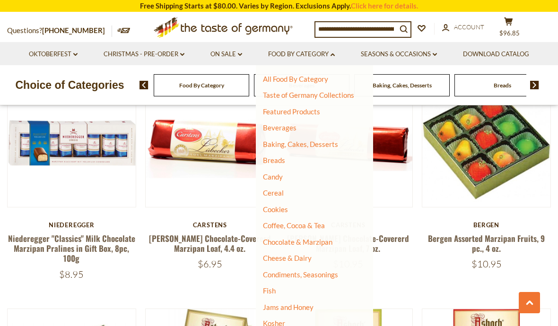
click at [312, 147] on link "Baking, Cakes, Desserts" at bounding box center [300, 144] width 75 height 9
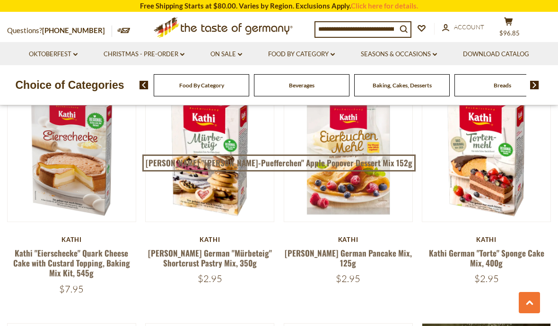
scroll to position [716, 0]
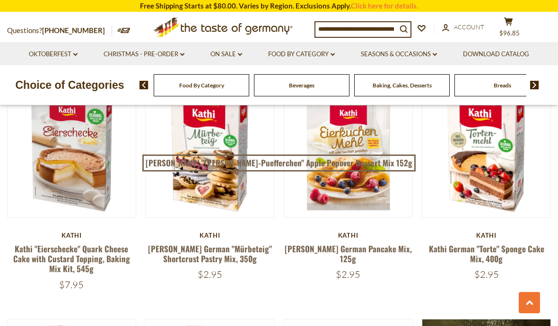
click at [64, 246] on link "Kathi "Eierschecke" Quark Cheese Cake with Custard Topping, Baking Mix Kit, 545g" at bounding box center [71, 259] width 117 height 32
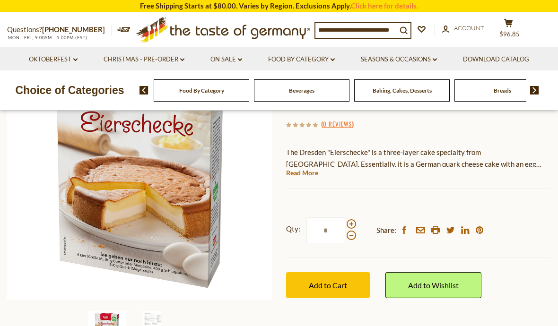
scroll to position [124, 0]
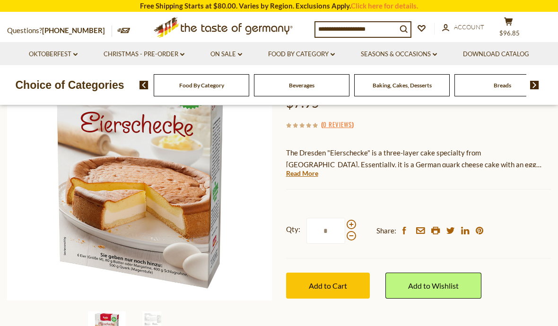
click at [303, 174] on link "Read More" at bounding box center [302, 173] width 32 height 9
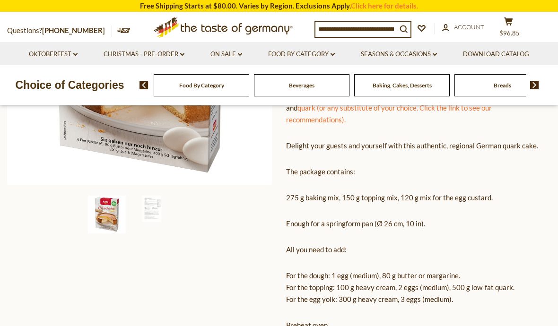
scroll to position [227, 0]
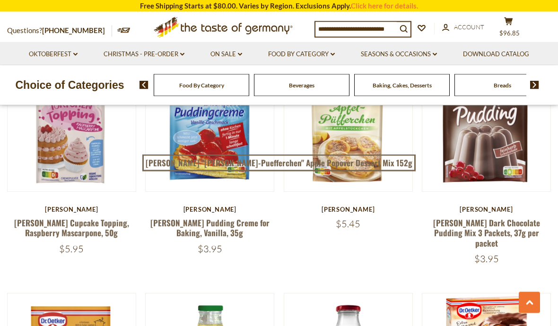
scroll to position [1852, 0]
click at [493, 217] on link "[PERSON_NAME] Dark Chocolate Pudding Mix 3 Packets, 37g per packet" at bounding box center [486, 233] width 107 height 32
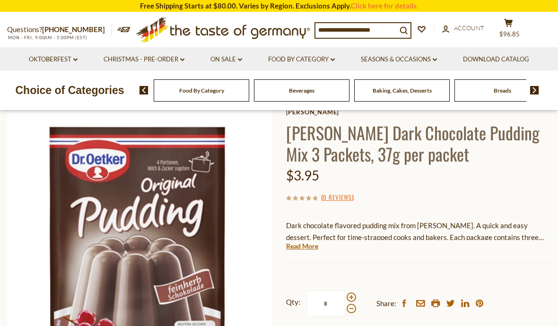
scroll to position [103, 0]
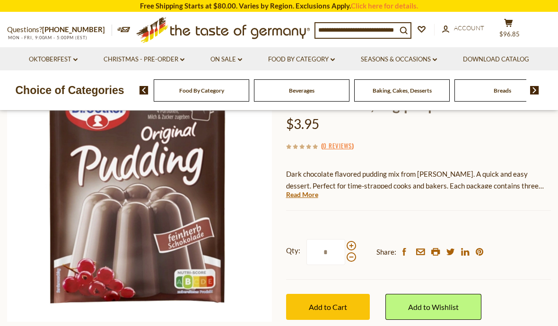
click at [305, 193] on link "Read More" at bounding box center [302, 194] width 32 height 9
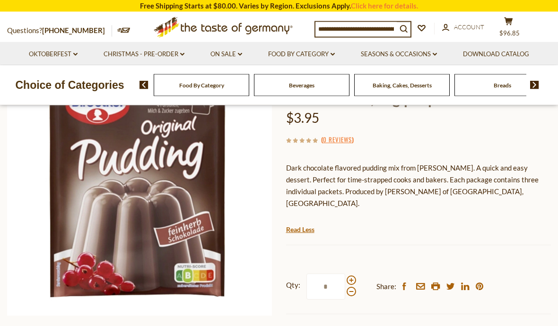
scroll to position [106, 0]
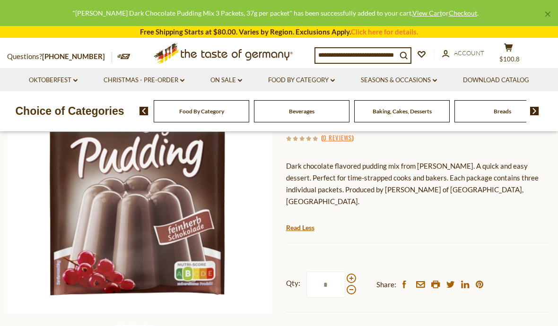
scroll to position [147, 0]
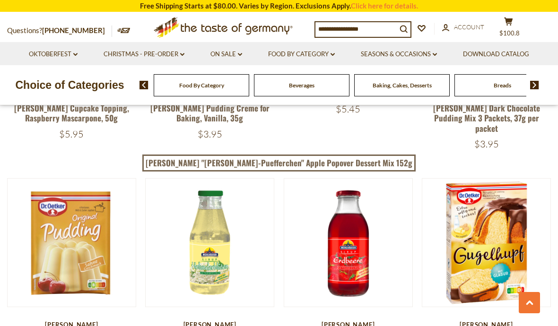
scroll to position [1978, 0]
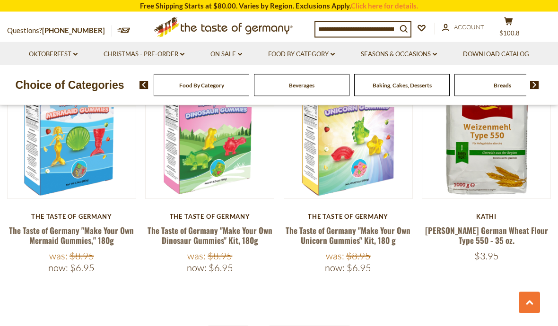
scroll to position [2089, 0]
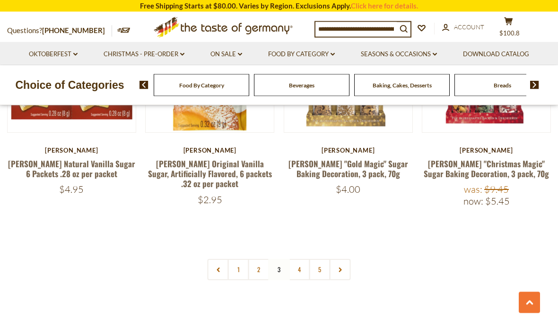
scroll to position [2176, 0]
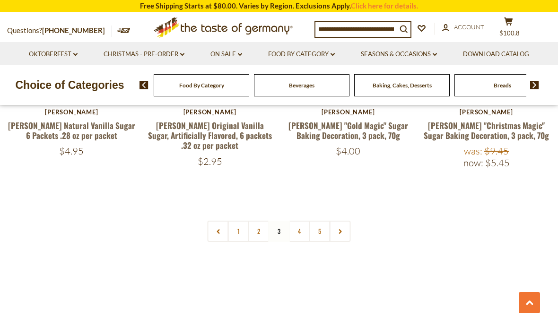
click at [299, 221] on link "4" at bounding box center [299, 231] width 21 height 21
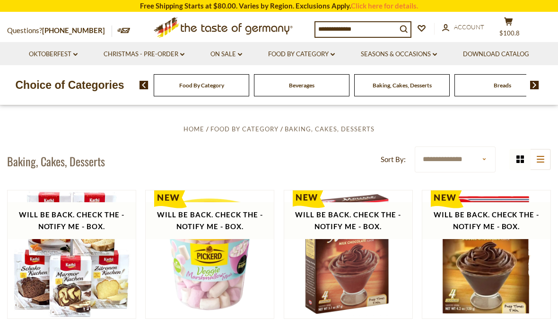
scroll to position [159, 0]
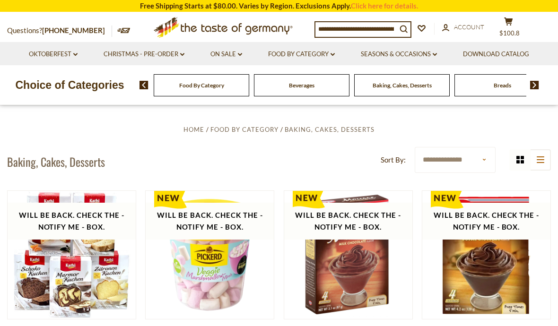
click at [330, 57] on link "Food By Category dropdown_arrow" at bounding box center [301, 54] width 67 height 10
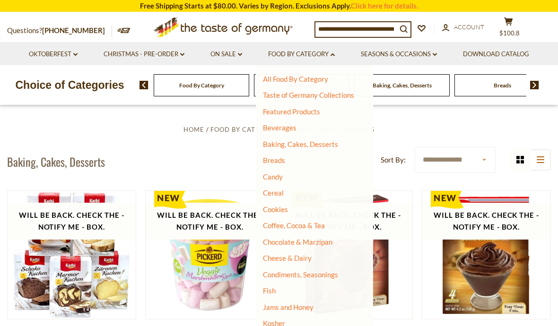
click at [281, 163] on link "Breads" at bounding box center [274, 160] width 22 height 9
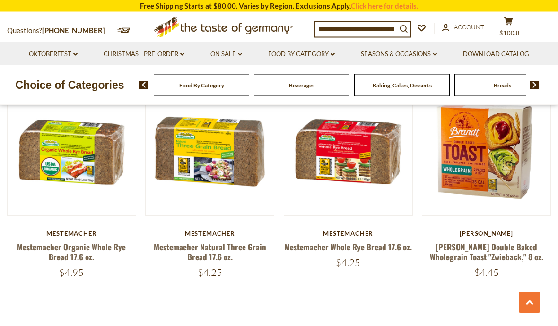
scroll to position [2043, 0]
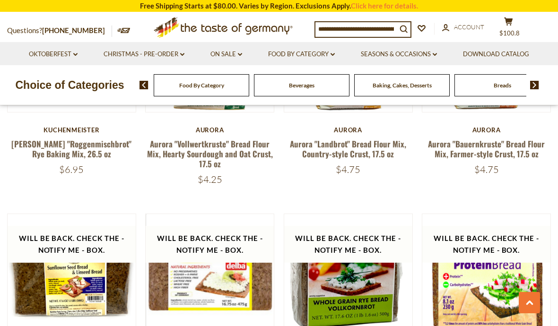
scroll to position [750, 0]
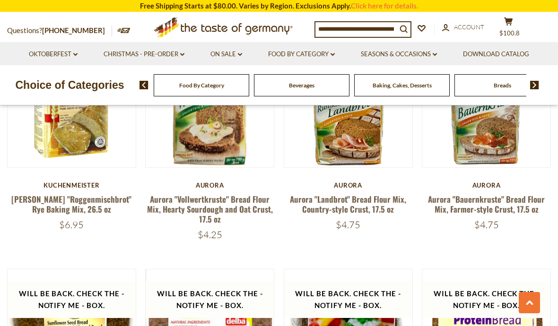
click at [505, 26] on button "cart $100.8" at bounding box center [508, 29] width 28 height 24
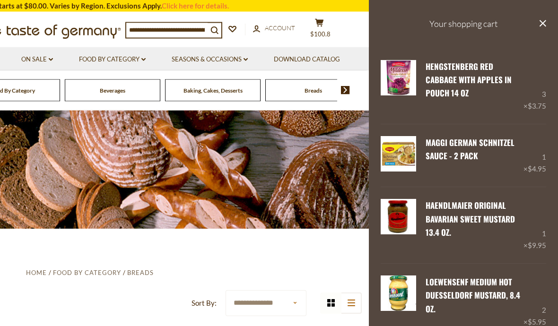
scroll to position [0, 0]
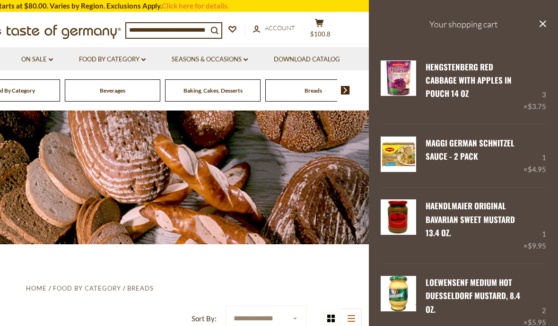
click at [138, 62] on link "Food By Category dropdown_arrow" at bounding box center [112, 59] width 67 height 10
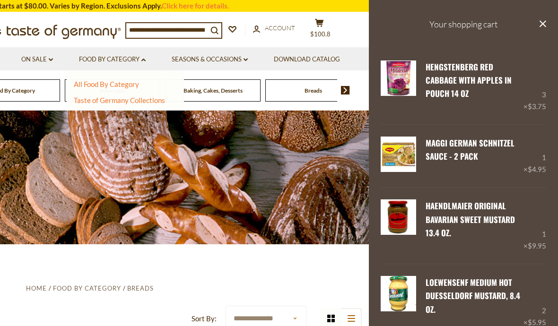
click at [187, 63] on link "Seasons & Occasions dropdown_arrow" at bounding box center [210, 59] width 76 height 10
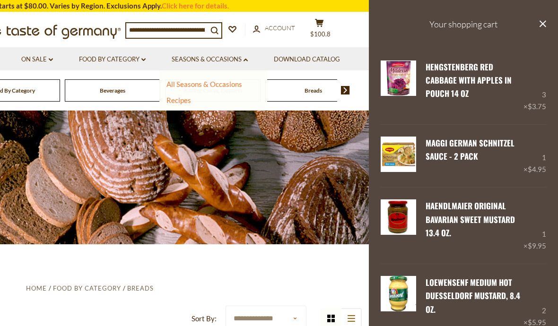
click at [153, 152] on div at bounding box center [90, 174] width 558 height 139
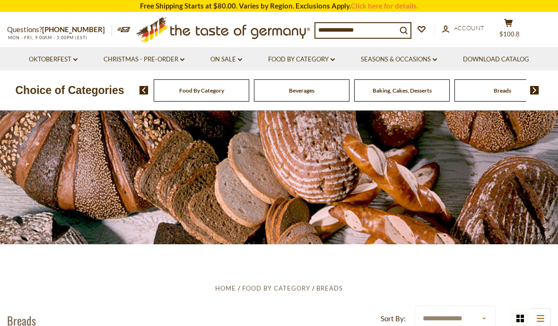
click at [283, 62] on link "Food By Category dropdown_arrow" at bounding box center [301, 59] width 67 height 10
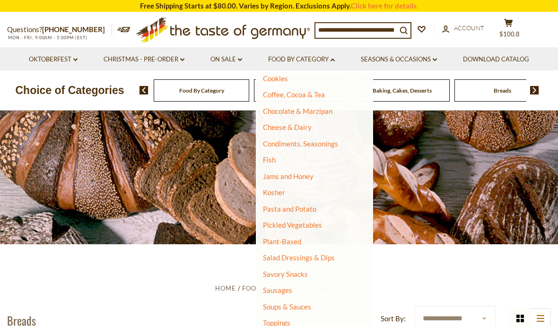
scroll to position [136, 0]
click at [285, 223] on link "Pickled Vegetables" at bounding box center [292, 225] width 59 height 9
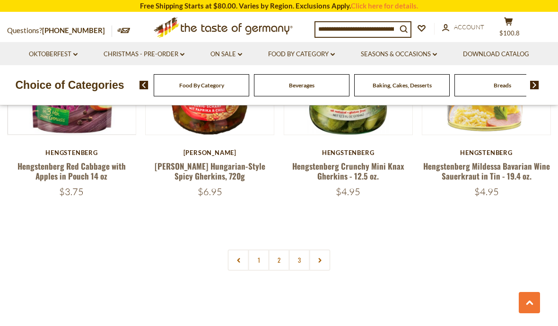
scroll to position [2157, 0]
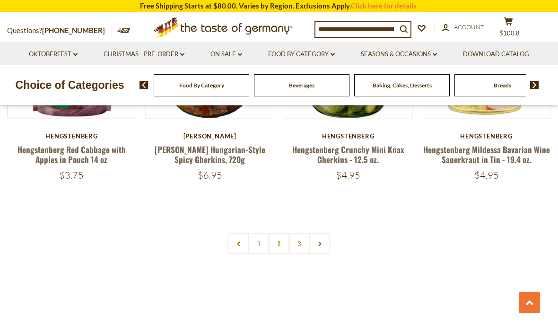
click at [278, 233] on link "2" at bounding box center [278, 243] width 21 height 21
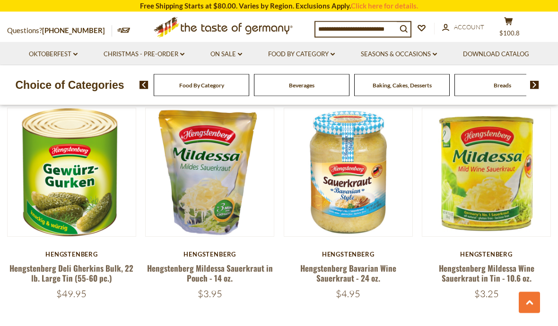
scroll to position [687, 0]
click at [184, 272] on link "Hengstenberg Mildessa Sauerkraut in Pouch - 14 oz." at bounding box center [210, 273] width 126 height 22
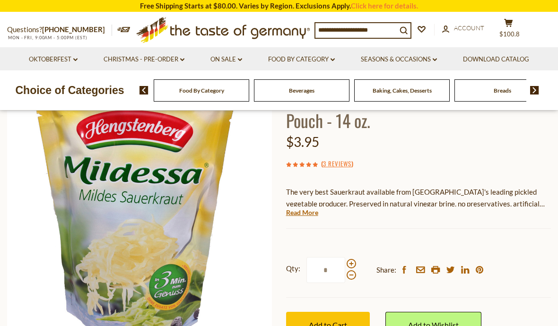
scroll to position [120, 0]
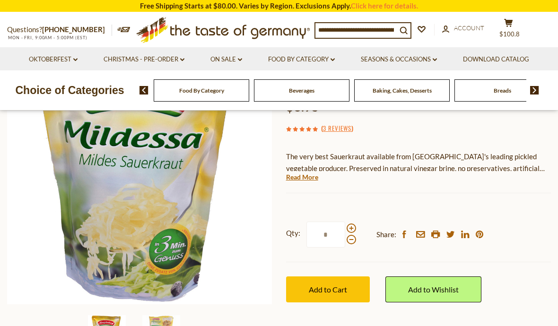
click at [352, 228] on span at bounding box center [350, 228] width 9 height 9
click at [345, 228] on input "*" at bounding box center [325, 235] width 39 height 26
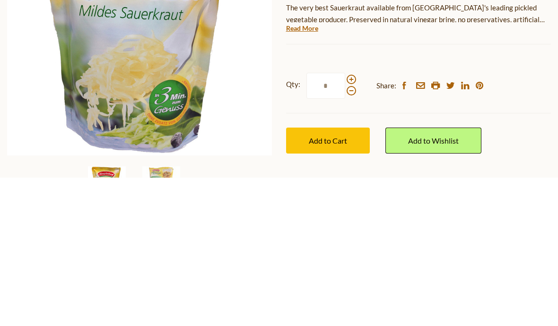
click at [337, 276] on button "Add to Cart" at bounding box center [328, 289] width 84 height 26
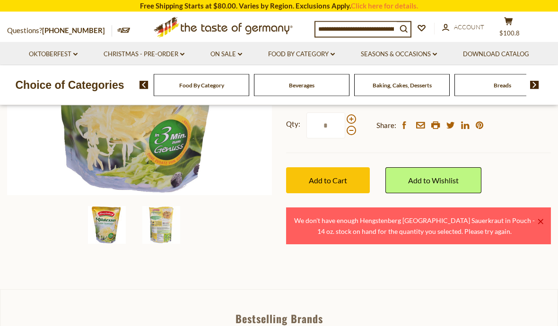
scroll to position [214, 0]
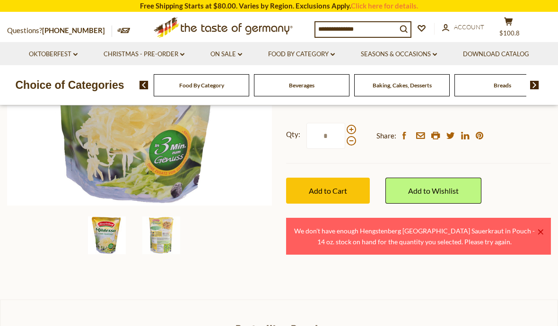
click at [351, 143] on span at bounding box center [350, 140] width 9 height 9
click at [345, 143] on input "*" at bounding box center [325, 136] width 39 height 26
type input "*"
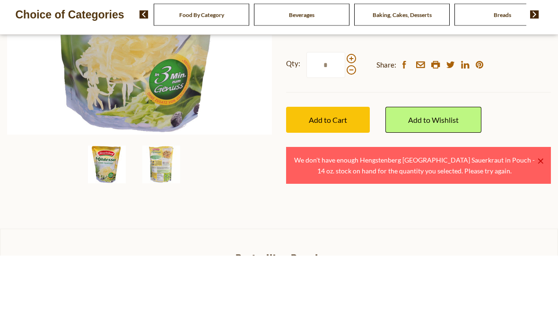
scroll to position [285, 0]
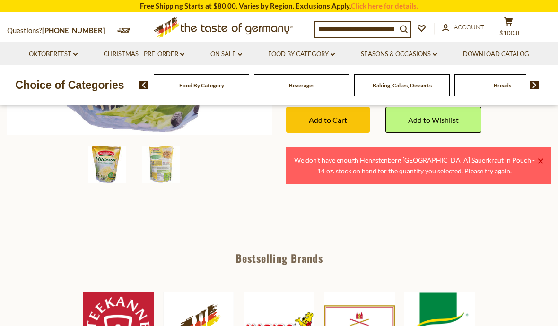
type input "*"
click at [340, 121] on span "Add to Cart" at bounding box center [328, 119] width 38 height 9
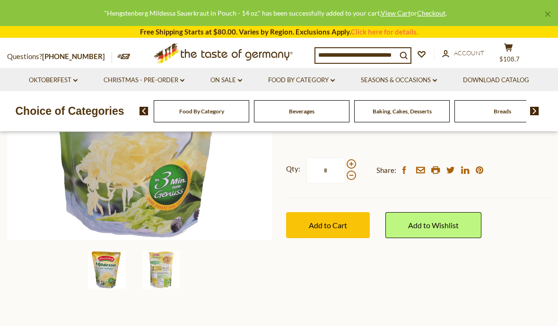
scroll to position [179, 0]
click at [510, 52] on button "cart $108.7" at bounding box center [508, 55] width 28 height 24
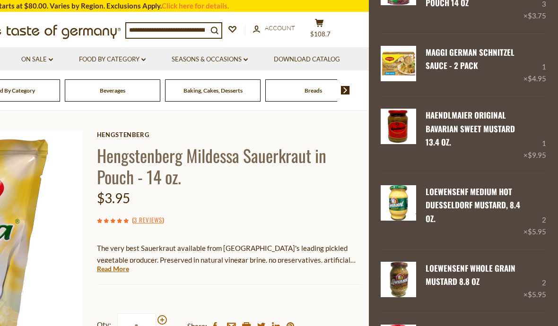
scroll to position [0, 0]
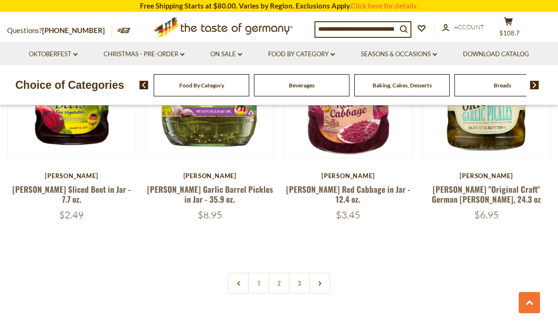
scroll to position [2133, 0]
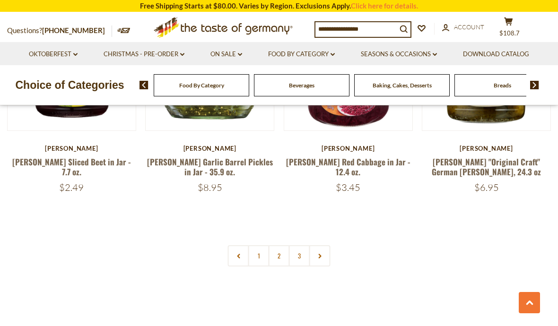
click at [301, 245] on link "3" at bounding box center [299, 255] width 21 height 21
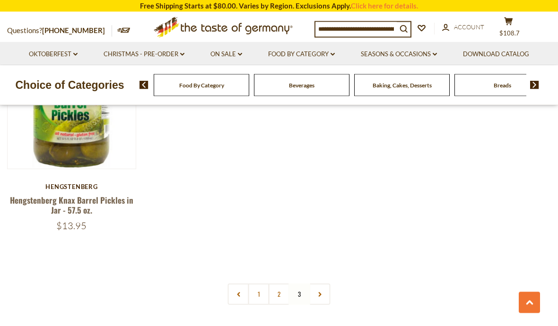
scroll to position [1193, 0]
click at [274, 291] on link "2" at bounding box center [278, 294] width 21 height 21
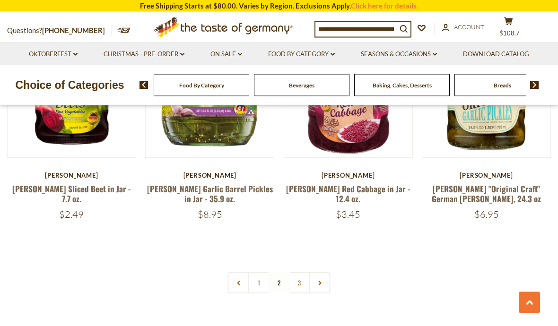
scroll to position [2109, 0]
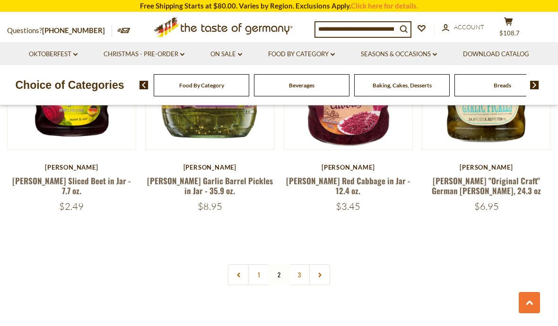
click at [257, 264] on link "1" at bounding box center [258, 274] width 21 height 21
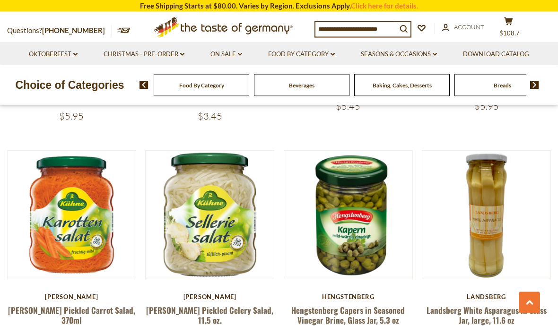
scroll to position [1772, 0]
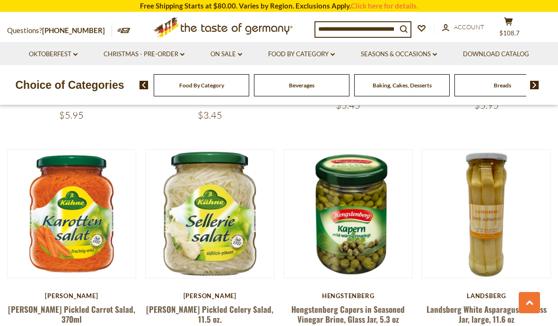
click at [510, 26] on button "cart $108.7" at bounding box center [508, 29] width 28 height 24
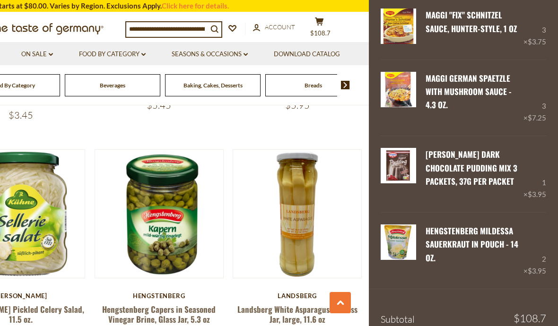
scroll to position [482, 0]
